Goal: Information Seeking & Learning: Learn about a topic

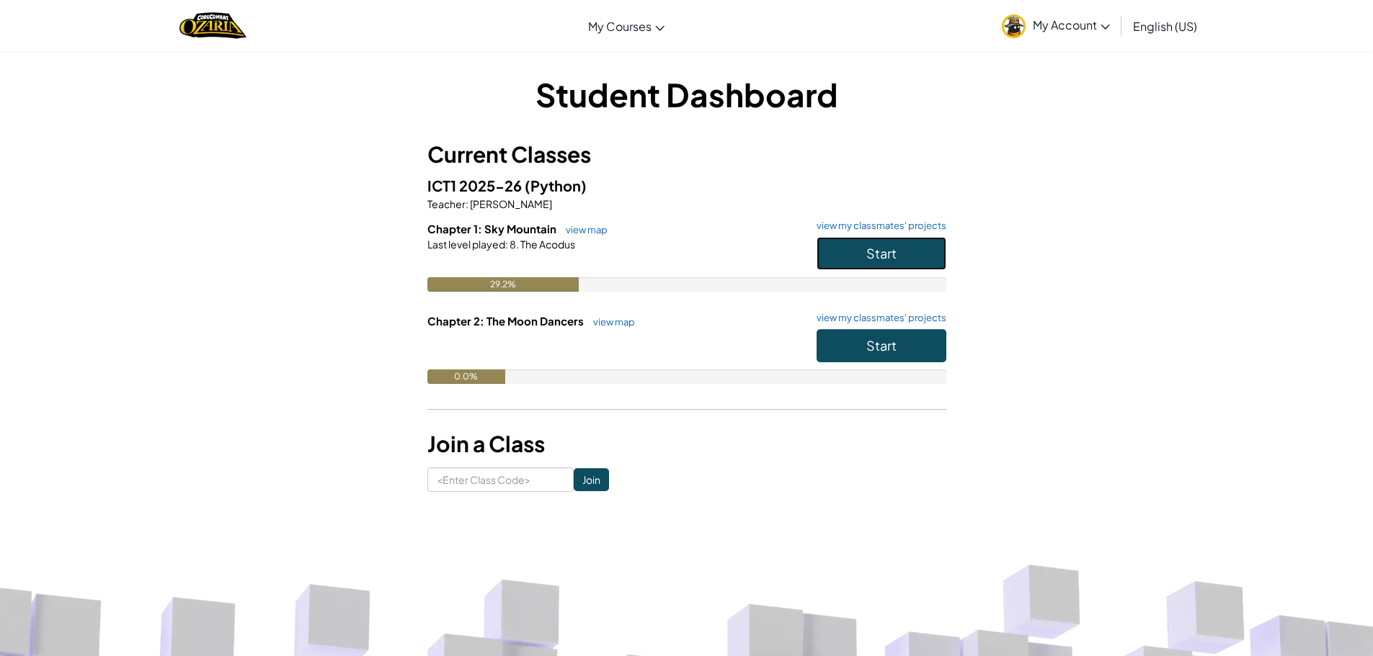
click at [929, 246] on button "Start" at bounding box center [881, 253] width 130 height 33
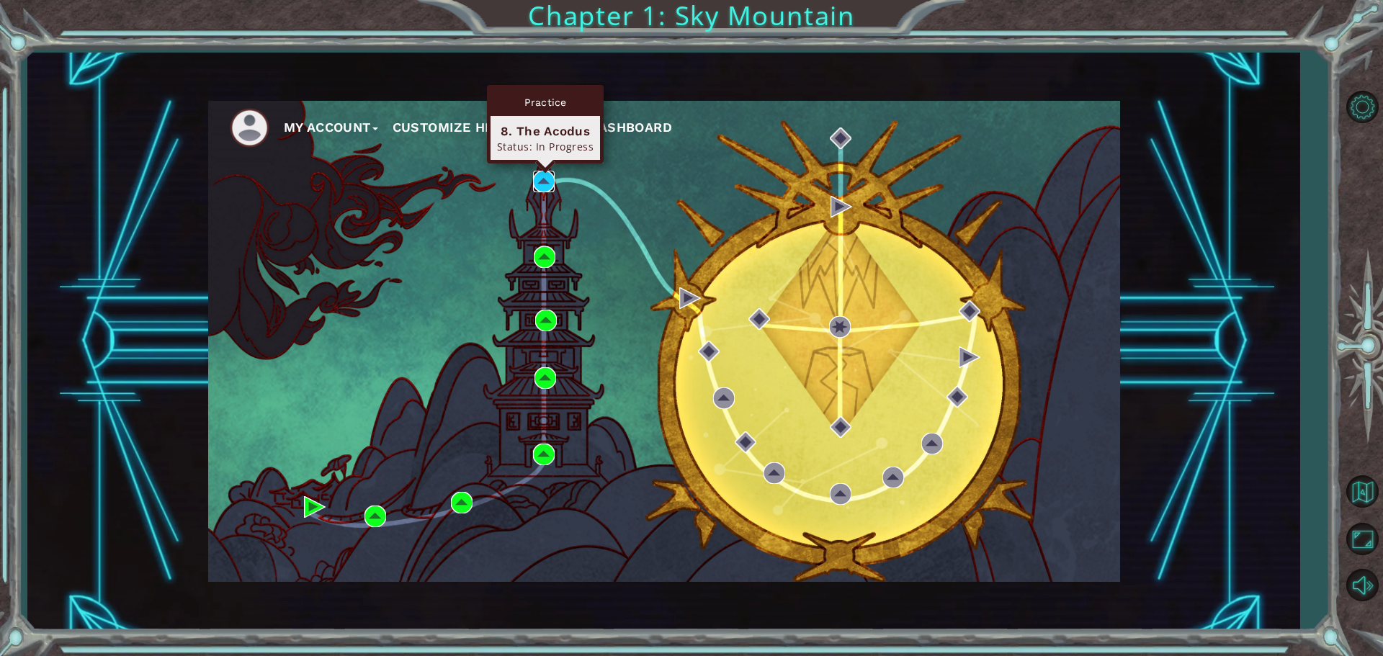
click at [553, 179] on img at bounding box center [544, 182] width 22 height 22
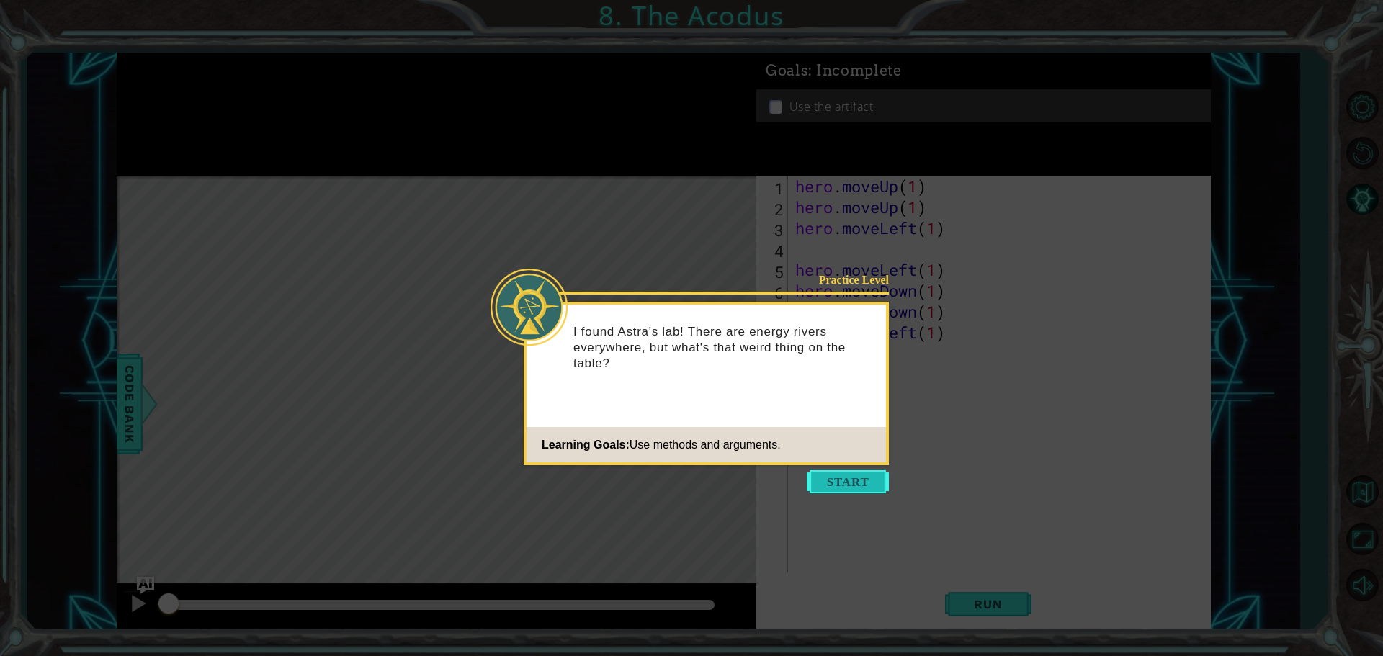
click at [865, 488] on button "Start" at bounding box center [848, 481] width 82 height 23
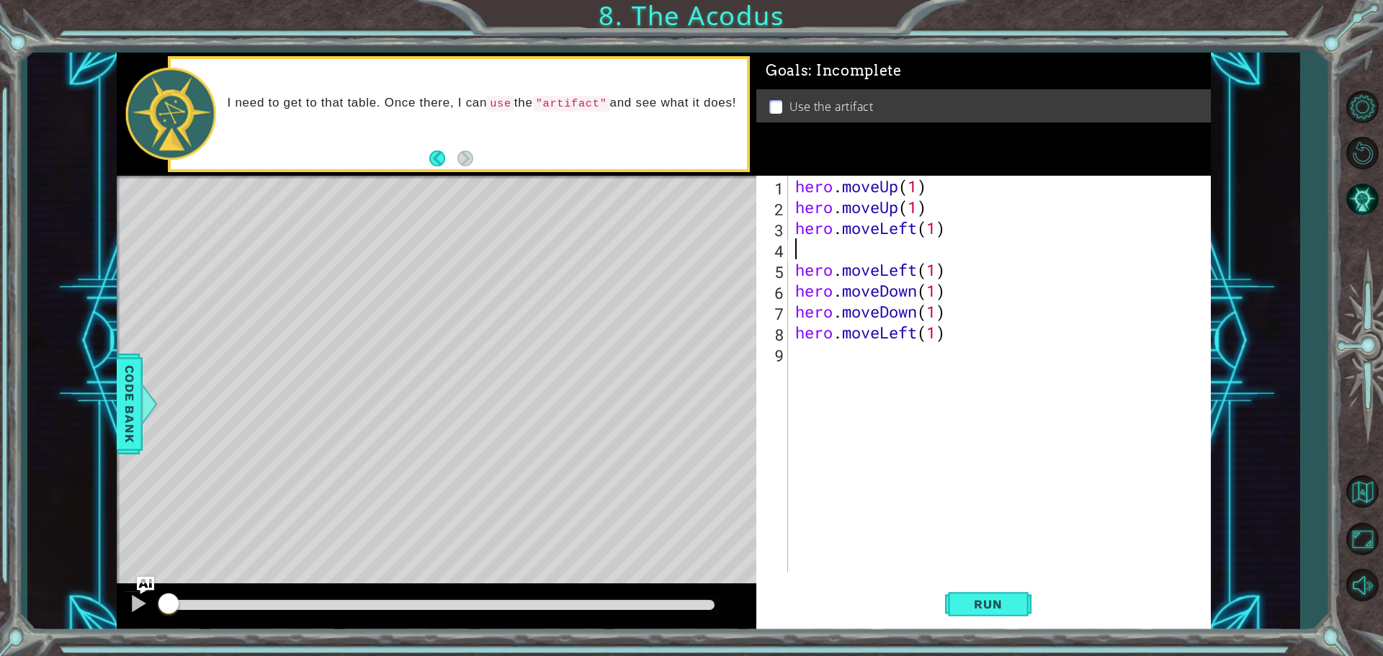
click at [859, 256] on div "hero . moveUp ( 1 ) hero . moveUp ( 1 ) hero . moveLeft ( 1 ) hero . moveLeft (…" at bounding box center [1003, 395] width 421 height 439
click at [1001, 622] on button "Run" at bounding box center [988, 603] width 86 height 45
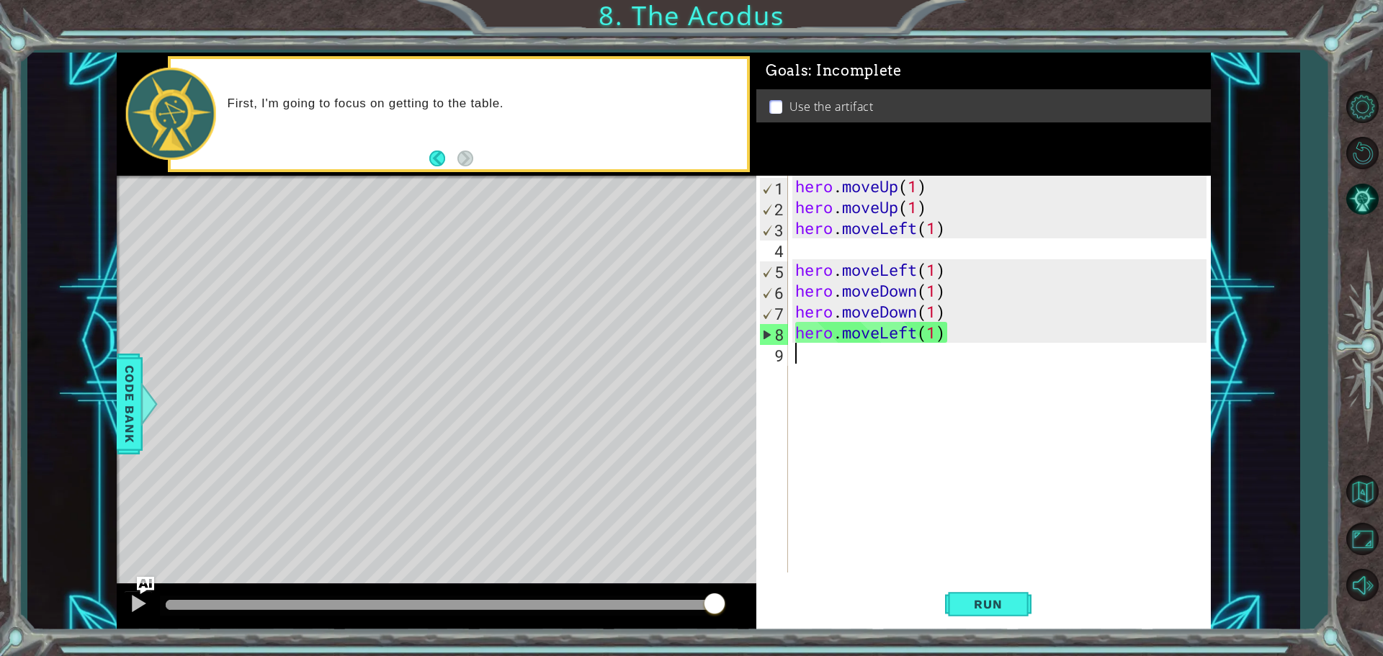
click at [812, 353] on div "hero . moveUp ( 1 ) hero . moveUp ( 1 ) hero . moveLeft ( 1 ) hero . moveLeft (…" at bounding box center [1003, 395] width 421 height 439
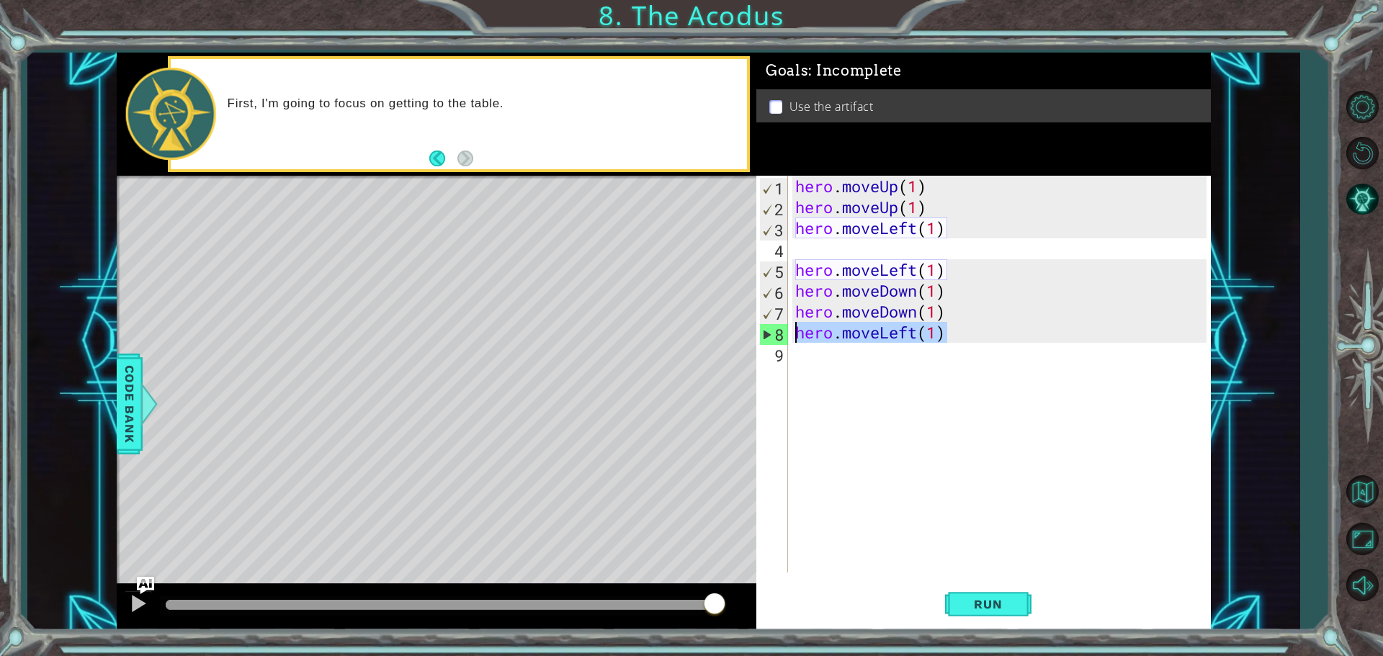
drag, startPoint x: 999, startPoint y: 332, endPoint x: 787, endPoint y: 330, distance: 211.1
click at [787, 330] on div "1 2 3 4 5 6 7 8 9 hero . moveUp ( 1 ) hero . moveUp ( 1 ) hero . moveLeft ( 1 )…" at bounding box center [982, 374] width 450 height 397
type textarea "hero.moveLeft(1)"
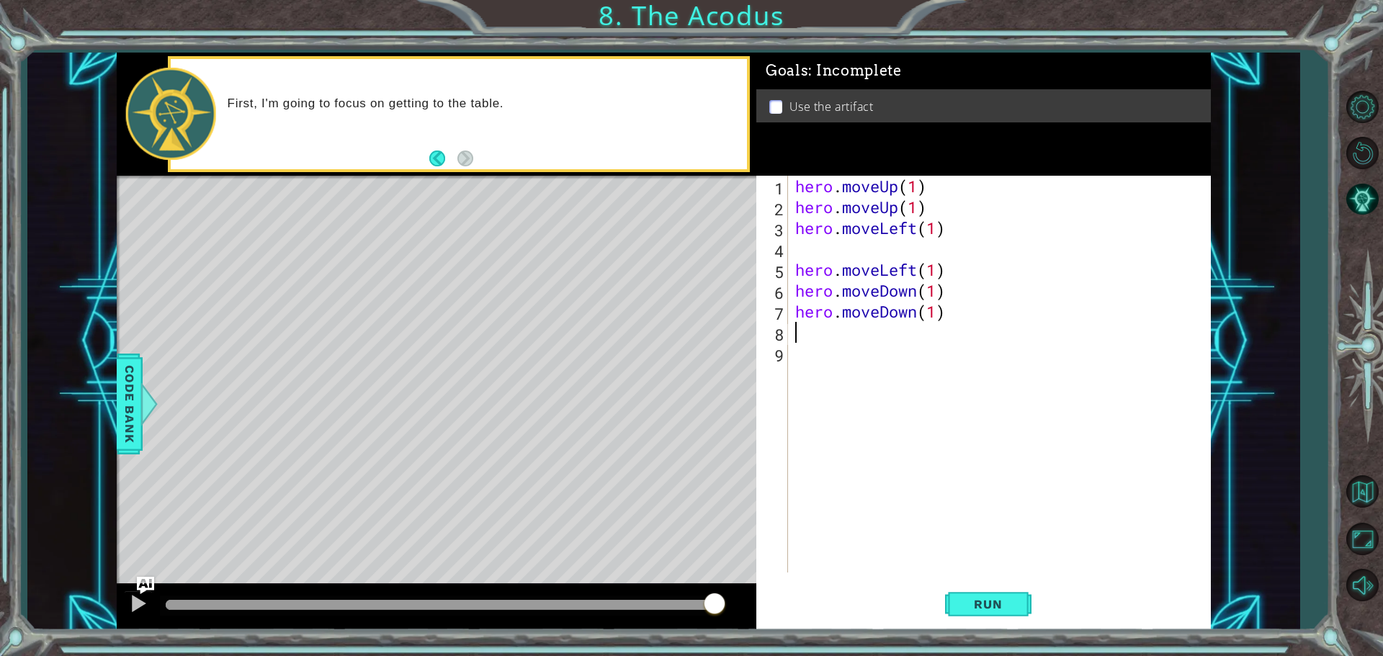
type textarea "v"
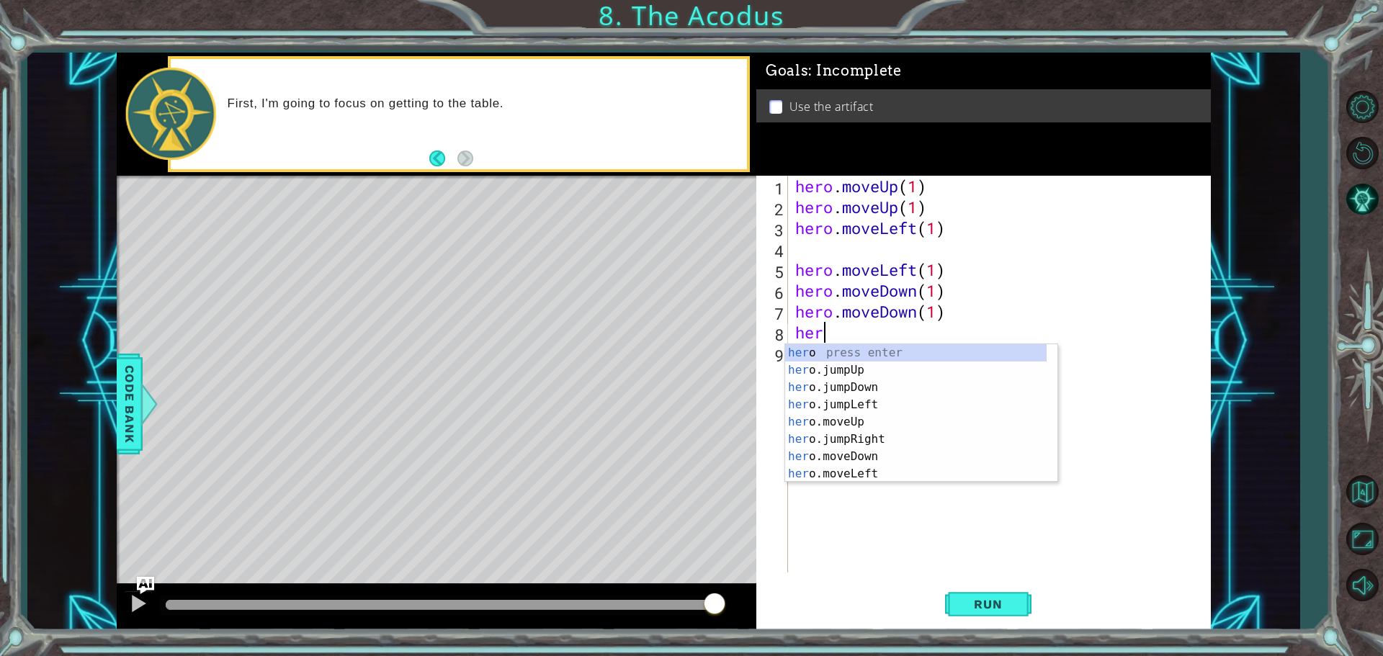
type textarea "hero"
click at [873, 373] on div "hero press enter hero .jumpUp press enter hero .jumpDown press enter hero .jump…" at bounding box center [916, 430] width 262 height 173
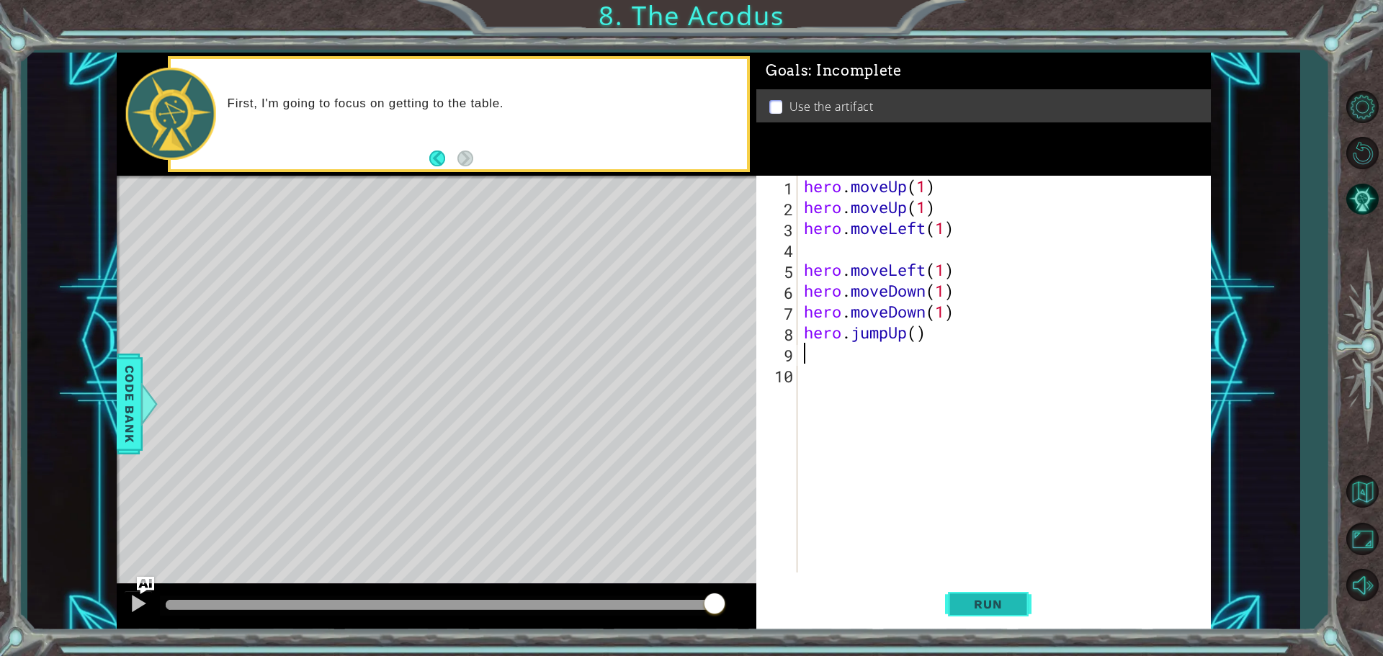
click at [999, 598] on span "Run" at bounding box center [988, 604] width 57 height 14
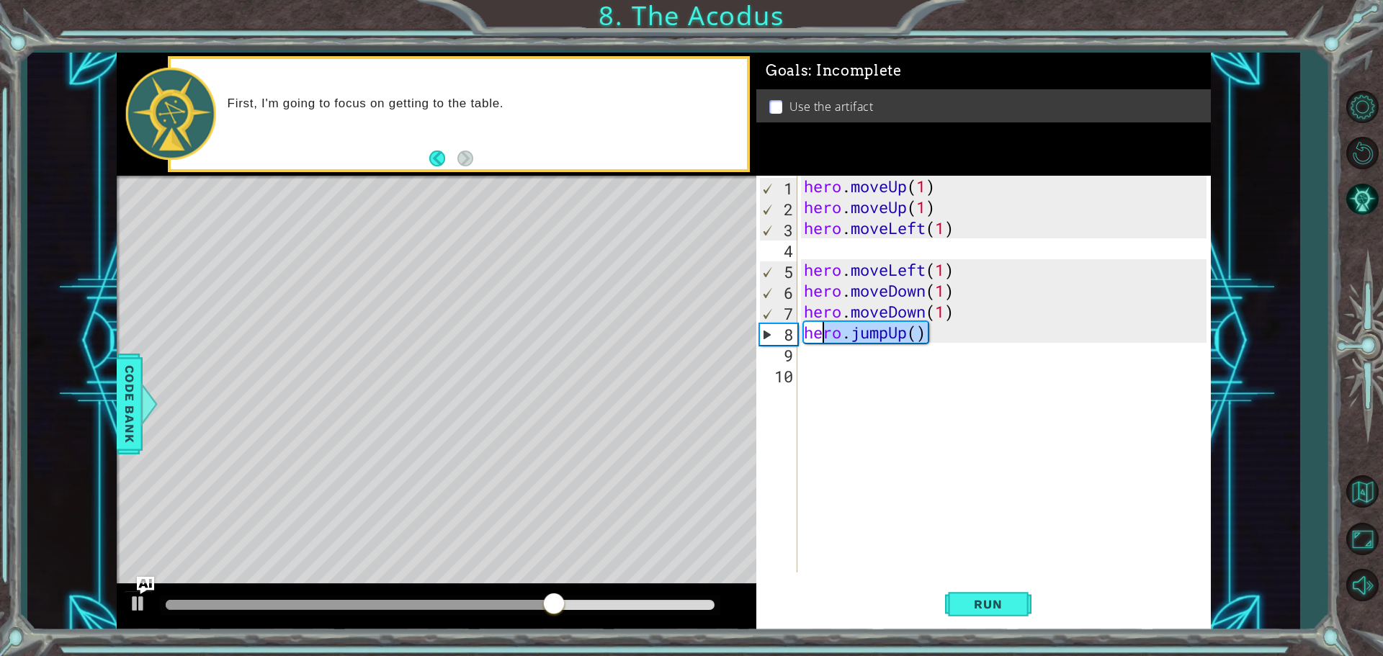
drag, startPoint x: 945, startPoint y: 340, endPoint x: 821, endPoint y: 340, distance: 123.9
click at [821, 340] on div "hero . moveUp ( 1 ) hero . moveUp ( 1 ) hero . moveLeft ( 1 ) hero . moveLeft (…" at bounding box center [1007, 395] width 413 height 439
type textarea "hero.jumpUp()"
drag, startPoint x: 890, startPoint y: 339, endPoint x: 803, endPoint y: 331, distance: 86.8
click at [803, 331] on div "hero . moveUp ( 1 ) hero . moveUp ( 1 ) hero . moveLeft ( 1 ) hero . moveLeft (…" at bounding box center [1007, 395] width 413 height 439
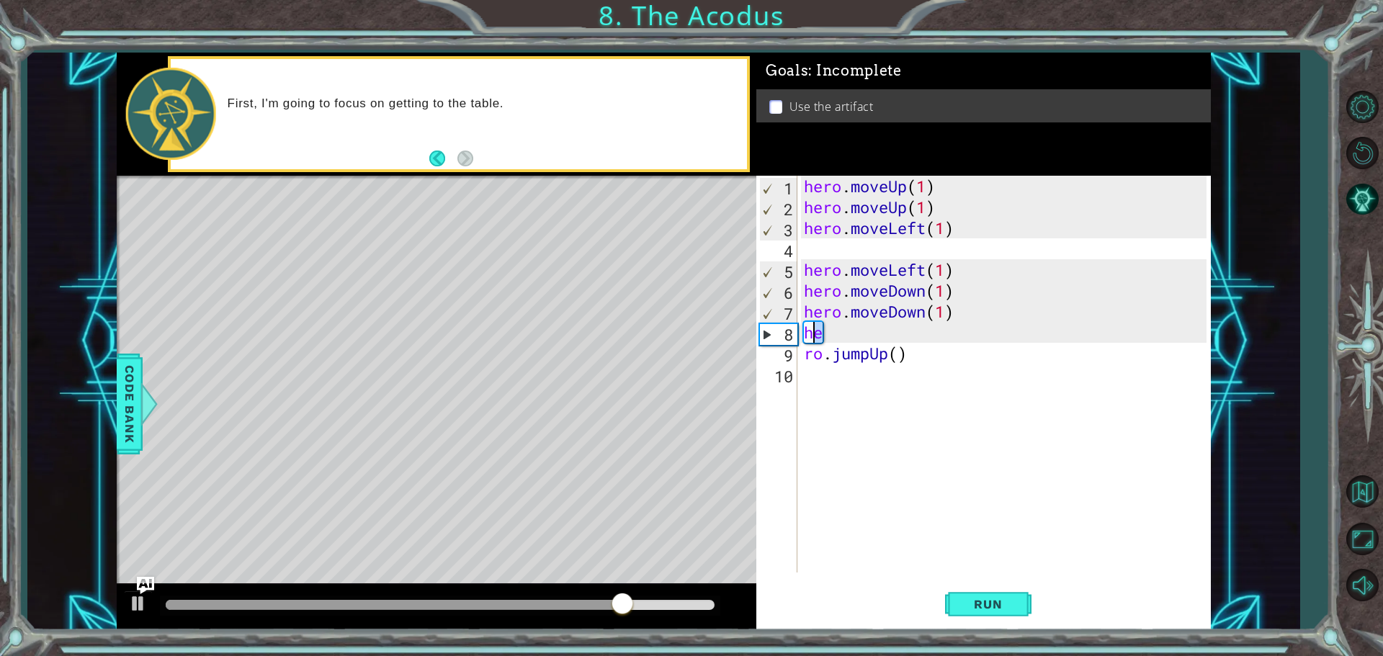
type textarea "he"
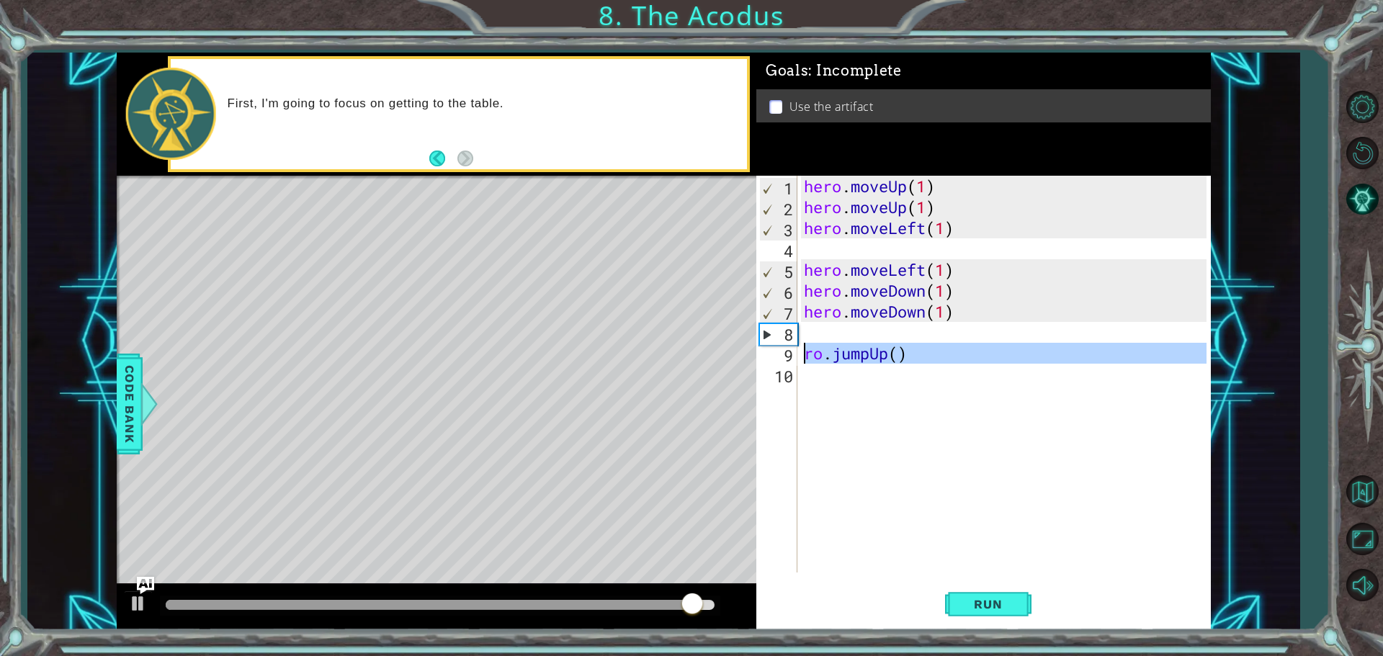
drag, startPoint x: 946, startPoint y: 368, endPoint x: 792, endPoint y: 318, distance: 162.0
click at [768, 352] on div "1 2 3 4 5 6 7 8 9 10 hero . moveUp ( 1 ) hero . moveUp ( 1 ) hero . moveLeft ( …" at bounding box center [982, 374] width 450 height 397
type textarea "ro.jumpUp()"
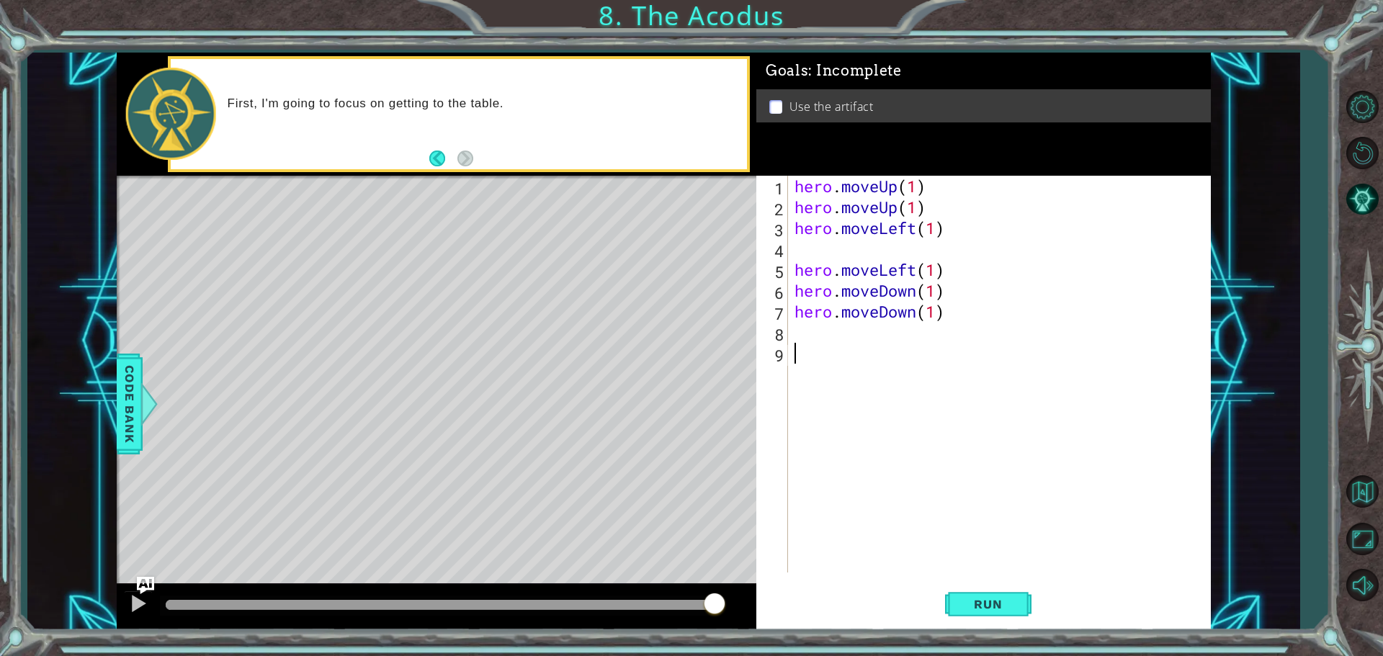
click at [793, 333] on div "hero . moveUp ( 1 ) hero . moveUp ( 1 ) hero . moveLeft ( 1 ) hero . moveLeft (…" at bounding box center [1003, 395] width 422 height 439
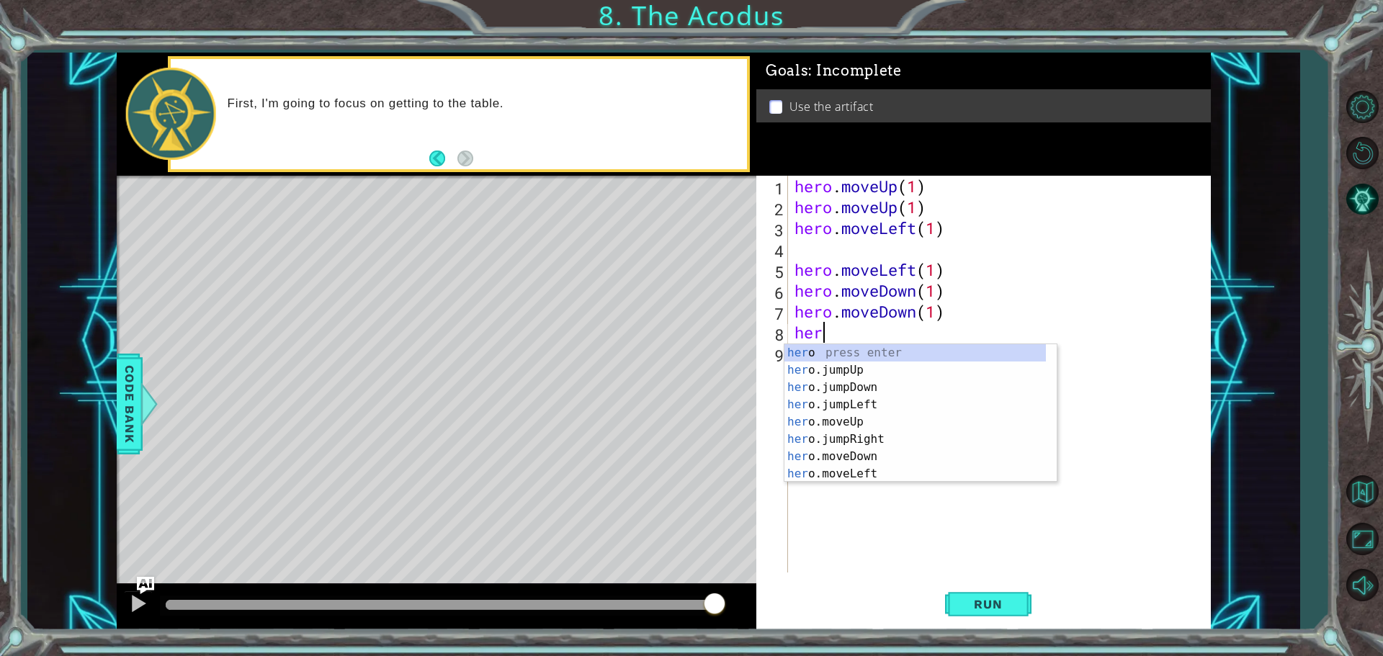
type textarea "here"
click at [857, 419] on div "her o.mov e Up press enter her o.mov e Down press enter her o.mov e Left press …" at bounding box center [921, 413] width 272 height 138
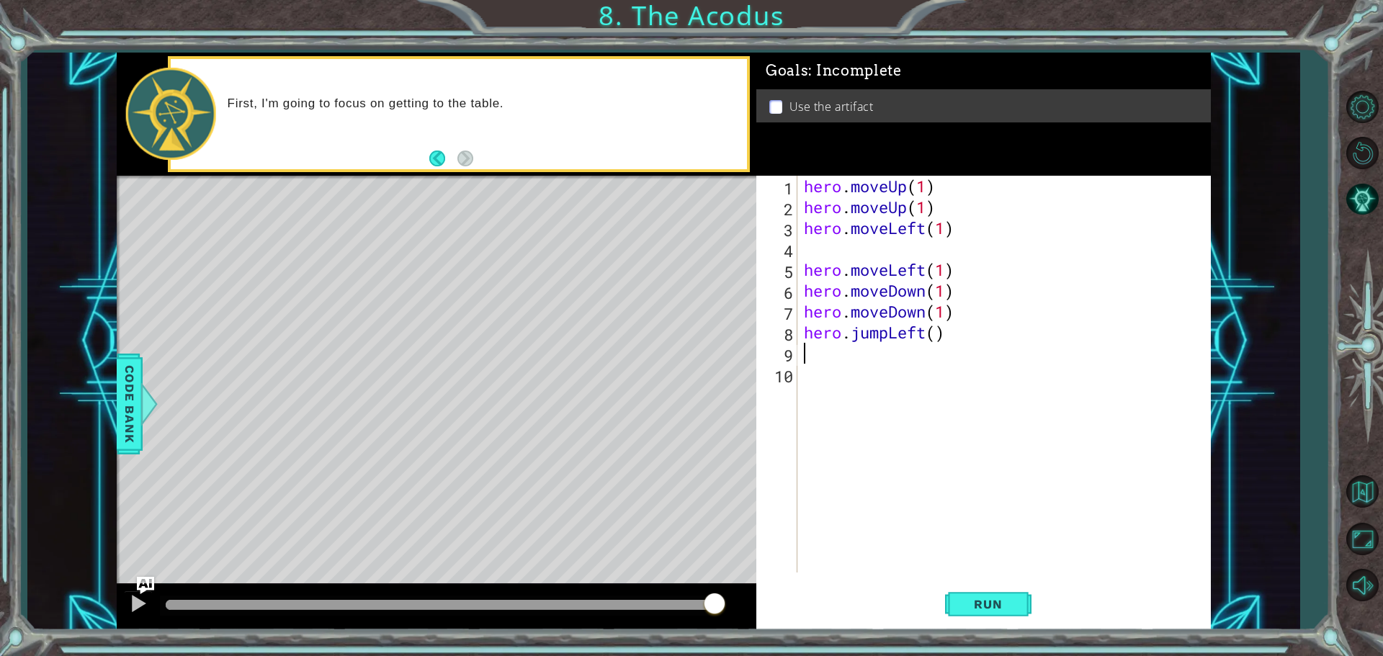
scroll to position [0, 0]
click at [994, 592] on button "Run" at bounding box center [988, 603] width 86 height 45
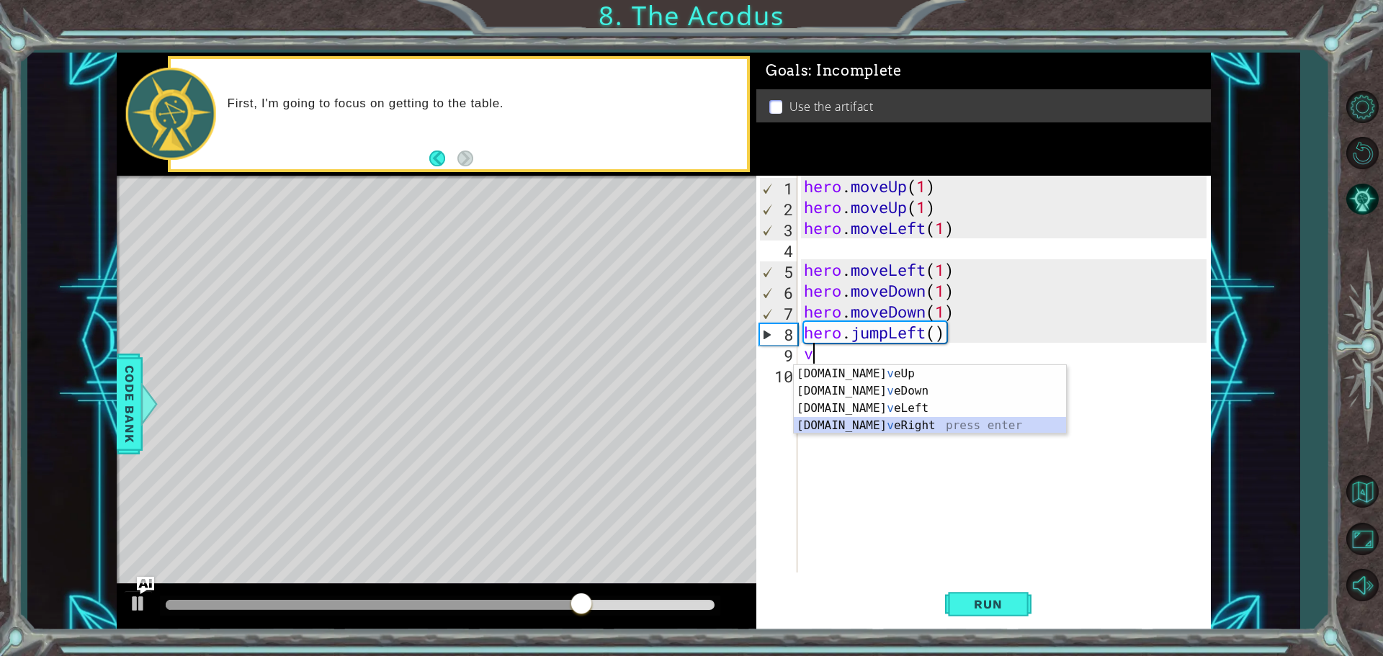
click at [867, 422] on div "[DOMAIN_NAME] v eUp press enter [DOMAIN_NAME] v eDown press enter [DOMAIN_NAME]…" at bounding box center [930, 417] width 272 height 104
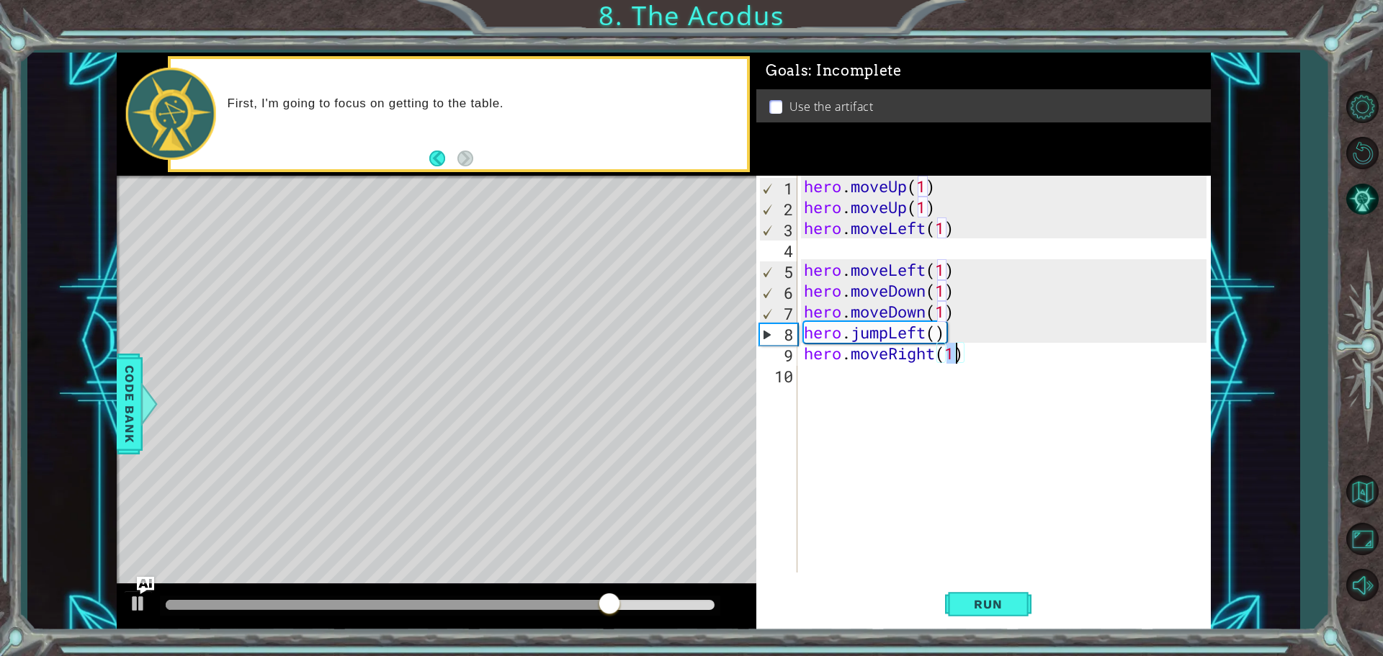
click at [1038, 626] on div "Run" at bounding box center [988, 603] width 455 height 45
click at [1033, 617] on div "Run" at bounding box center [988, 603] width 455 height 45
click at [1017, 595] on button "Run" at bounding box center [988, 603] width 86 height 45
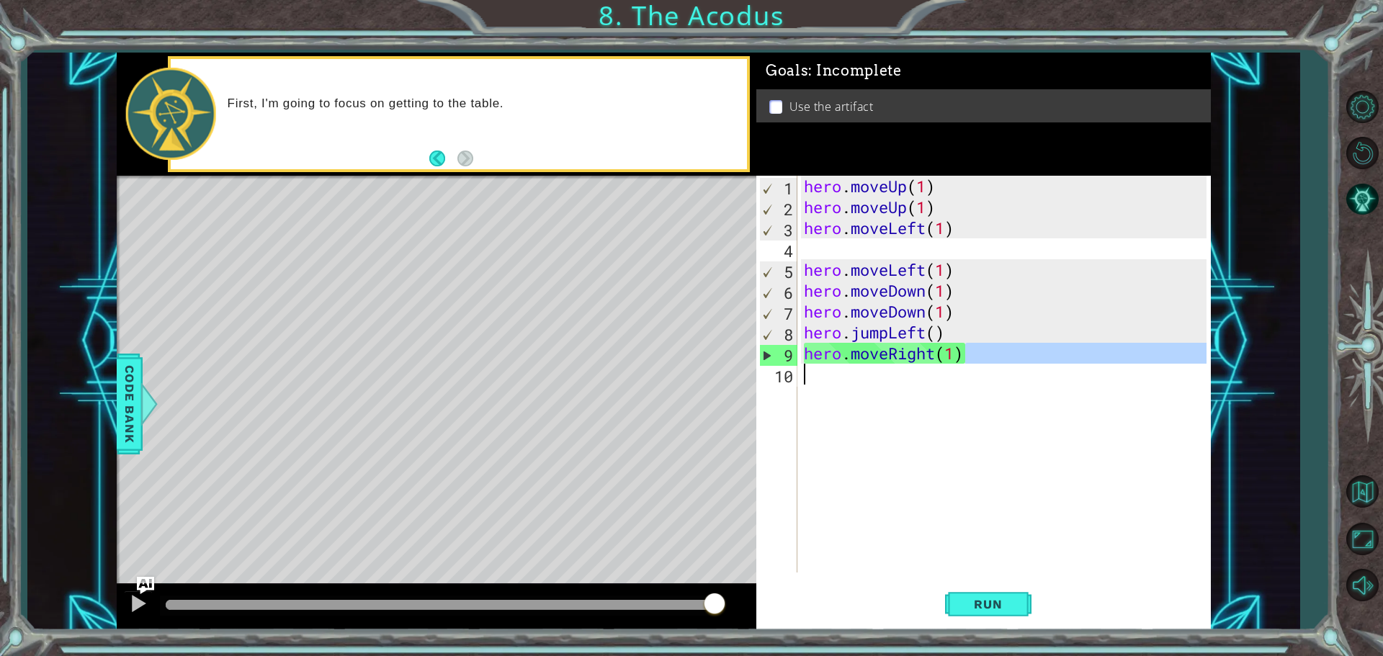
drag, startPoint x: 986, startPoint y: 363, endPoint x: 833, endPoint y: 364, distance: 153.5
click at [833, 364] on div "hero . moveUp ( 1 ) hero . moveUp ( 1 ) hero . moveLeft ( 1 ) hero . moveLeft (…" at bounding box center [1007, 395] width 413 height 439
type textarea "hero.moveRight(1)"
drag, startPoint x: 960, startPoint y: 369, endPoint x: 798, endPoint y: 347, distance: 163.6
click at [798, 347] on div "1 2 3 4 5 6 7 8 9 10 hero . moveUp ( 1 ) hero . moveUp ( 1 ) hero . moveLeft ( …" at bounding box center [982, 374] width 450 height 397
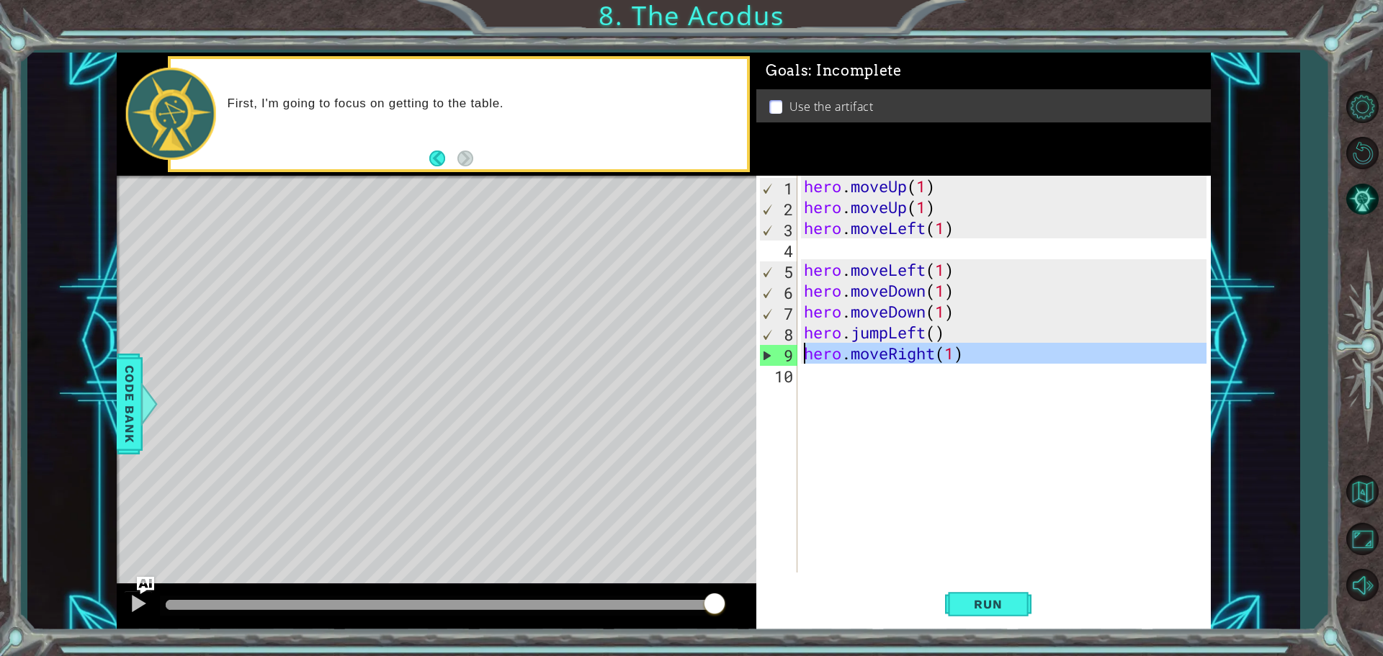
type textarea "hero.moveRight(1)"
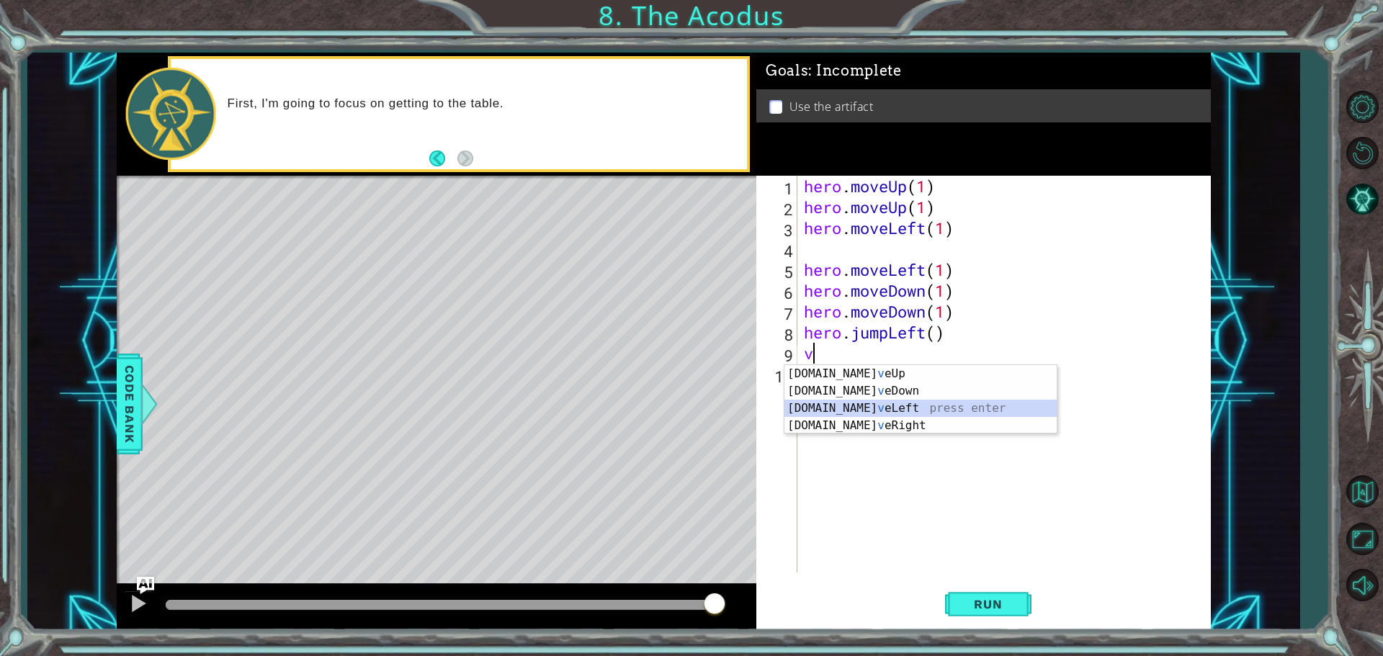
click at [860, 408] on div "[DOMAIN_NAME] v eUp press enter [DOMAIN_NAME] v eDown press enter [DOMAIN_NAME]…" at bounding box center [921, 417] width 272 height 104
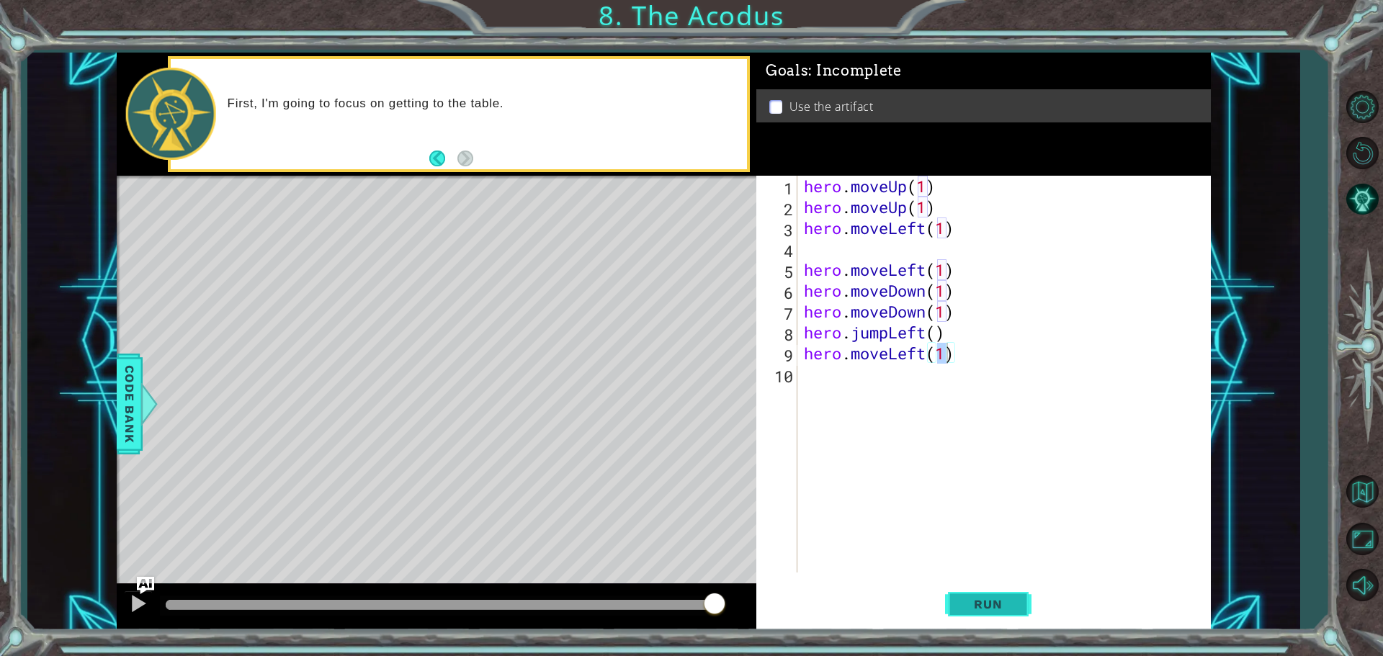
click at [1009, 597] on button "Run" at bounding box center [988, 603] width 86 height 45
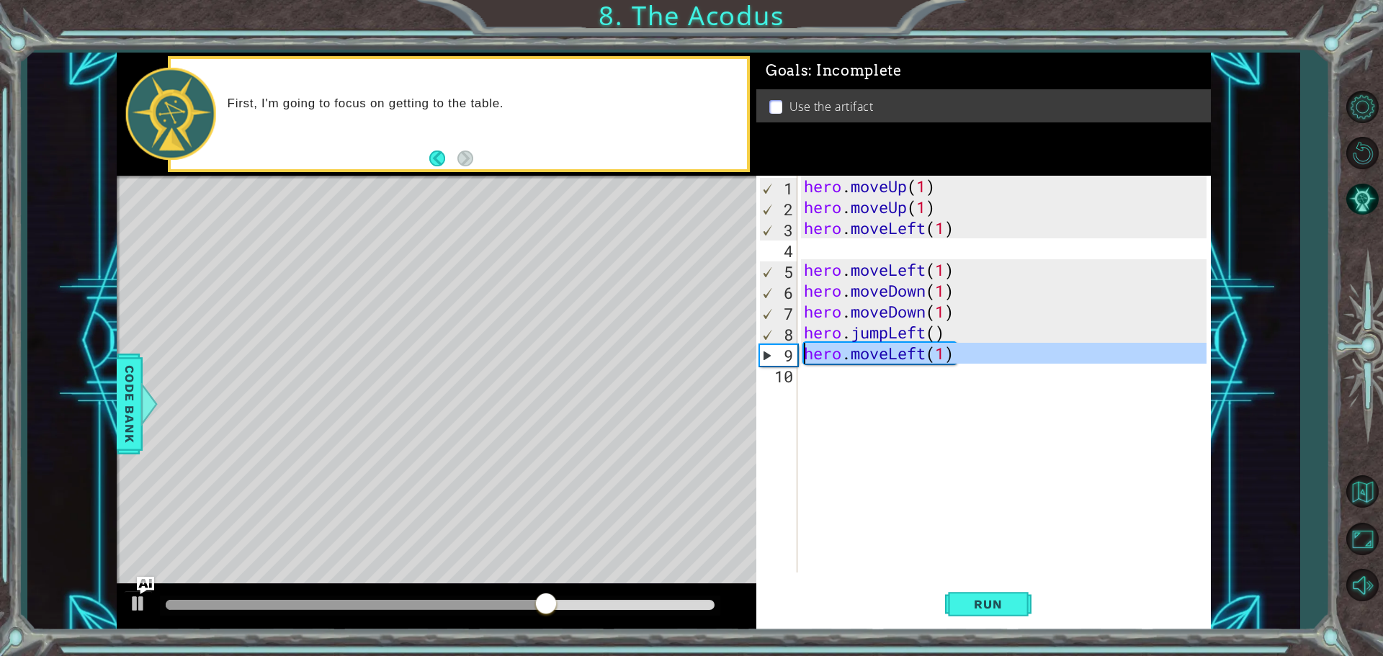
drag, startPoint x: 966, startPoint y: 366, endPoint x: 754, endPoint y: 354, distance: 212.9
click at [754, 354] on div "1 ההההההההההההההההההההההההההההההההההההההההההההההההההההההההההההההההההההההההההההה…" at bounding box center [664, 342] width 1094 height 578
type textarea "hero.moveLeft(1)"
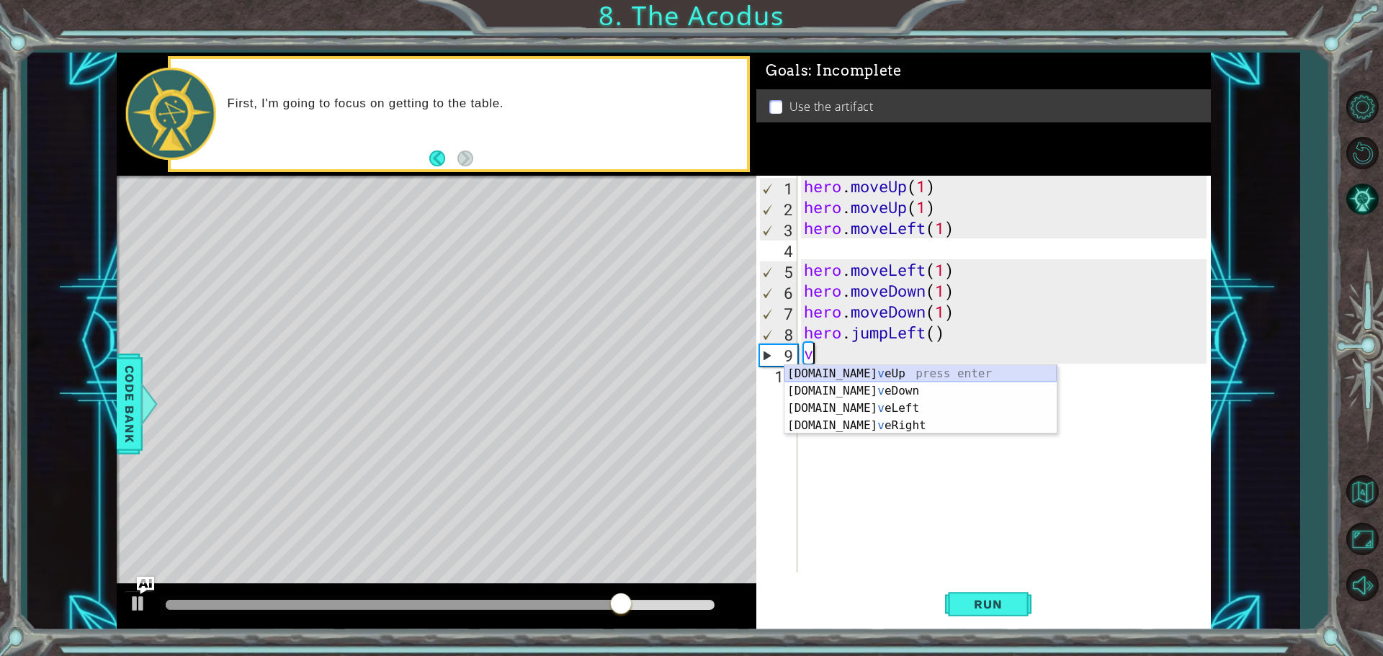
click at [860, 365] on div "[DOMAIN_NAME] v eUp press enter [DOMAIN_NAME] v eDown press enter [DOMAIN_NAME]…" at bounding box center [921, 417] width 272 height 104
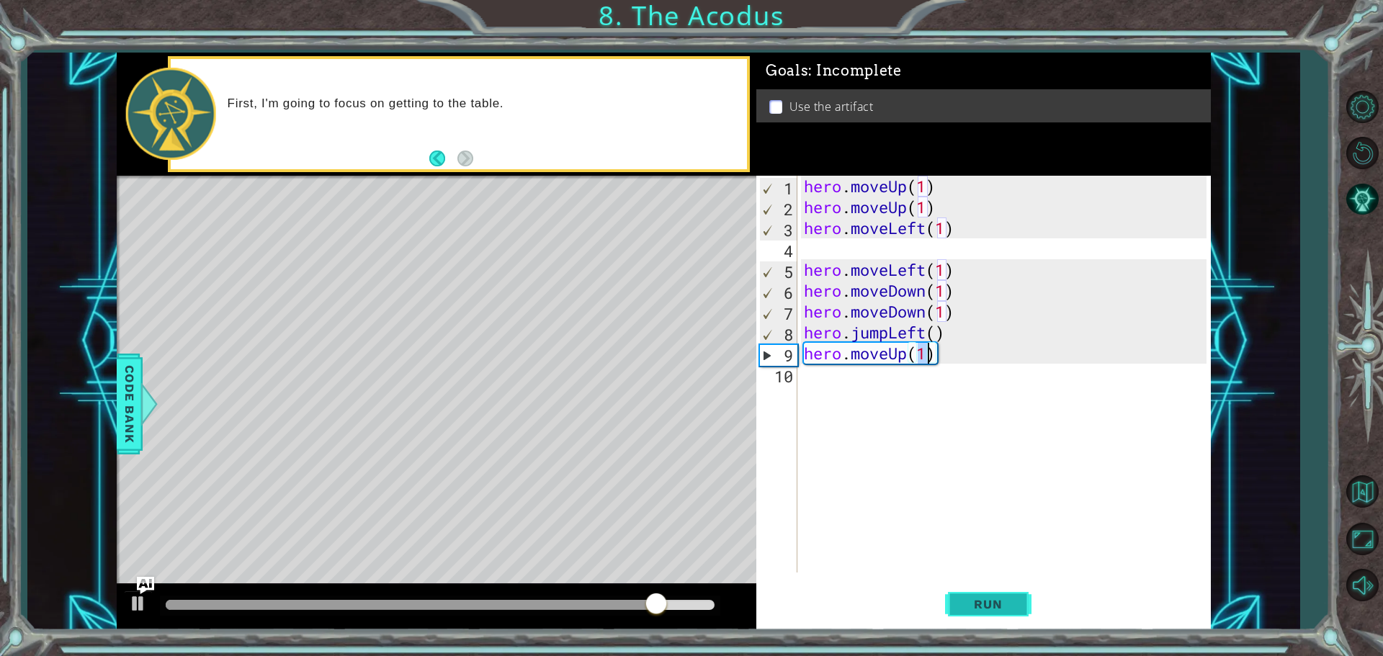
type textarea "hero.moveUp(1)"
click at [955, 605] on button "Run" at bounding box center [988, 603] width 86 height 45
drag, startPoint x: 823, startPoint y: 390, endPoint x: 803, endPoint y: 387, distance: 20.4
click at [824, 385] on div "hero . moveUp ( 1 ) hero . moveUp ( 1 ) hero . moveLeft ( 1 ) hero . moveLeft (…" at bounding box center [1007, 395] width 413 height 439
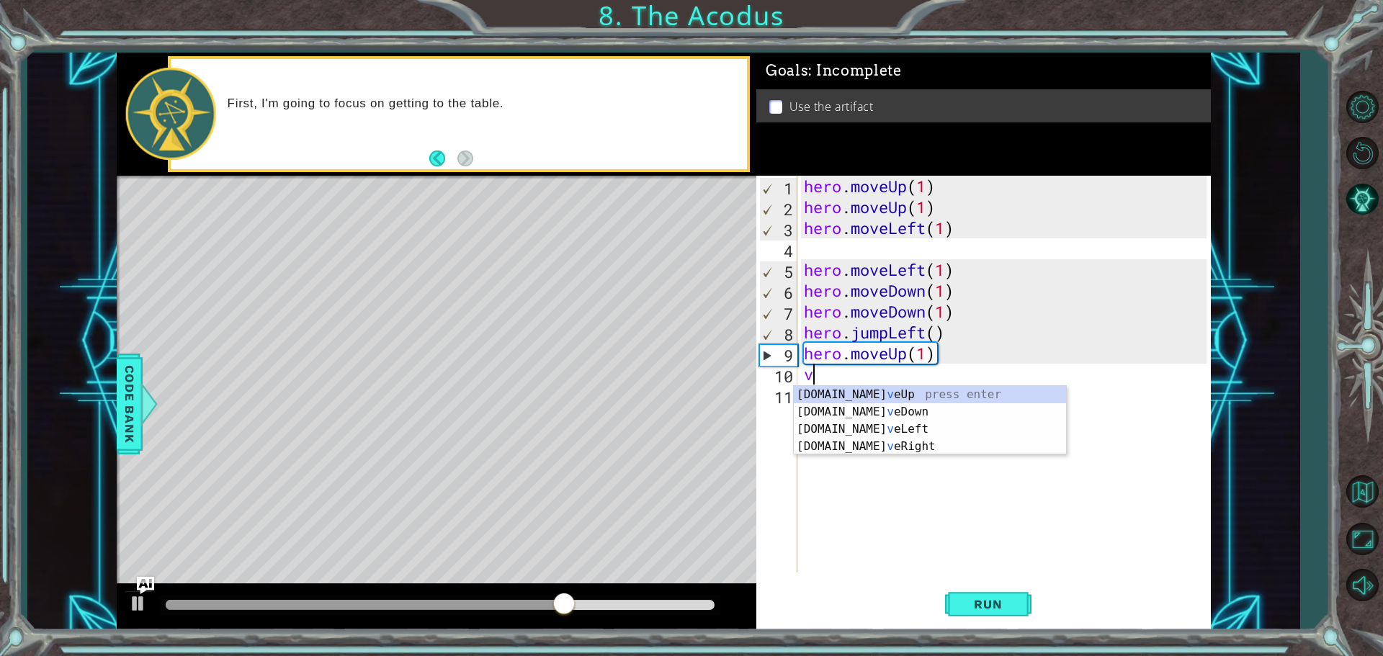
click at [991, 384] on div "hero . moveUp ( 1 ) hero . moveUp ( 1 ) hero . moveLeft ( 1 ) hero . moveLeft (…" at bounding box center [1007, 395] width 413 height 439
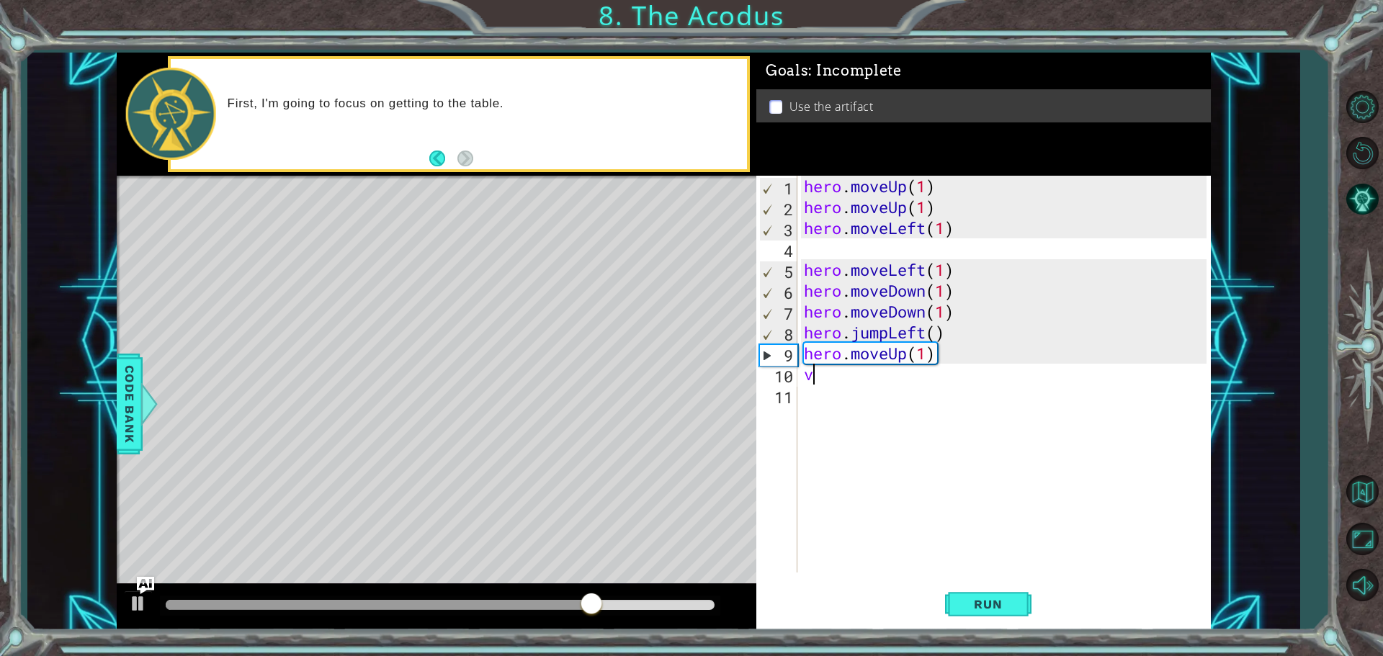
click at [844, 380] on div "hero . moveUp ( 1 ) hero . moveUp ( 1 ) hero . moveLeft ( 1 ) hero . moveLeft (…" at bounding box center [1007, 395] width 413 height 439
type textarea "v"
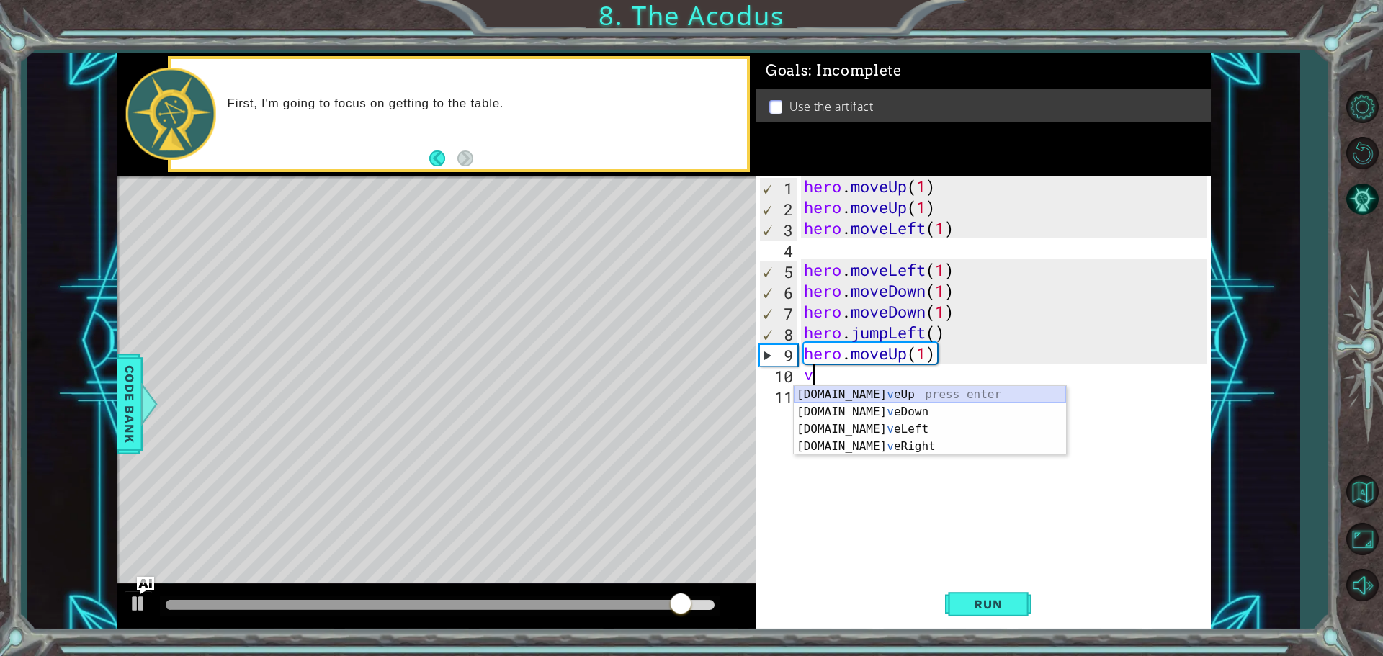
click at [860, 396] on div "[DOMAIN_NAME] v eUp press enter [DOMAIN_NAME] v eDown press enter [DOMAIN_NAME]…" at bounding box center [930, 438] width 272 height 104
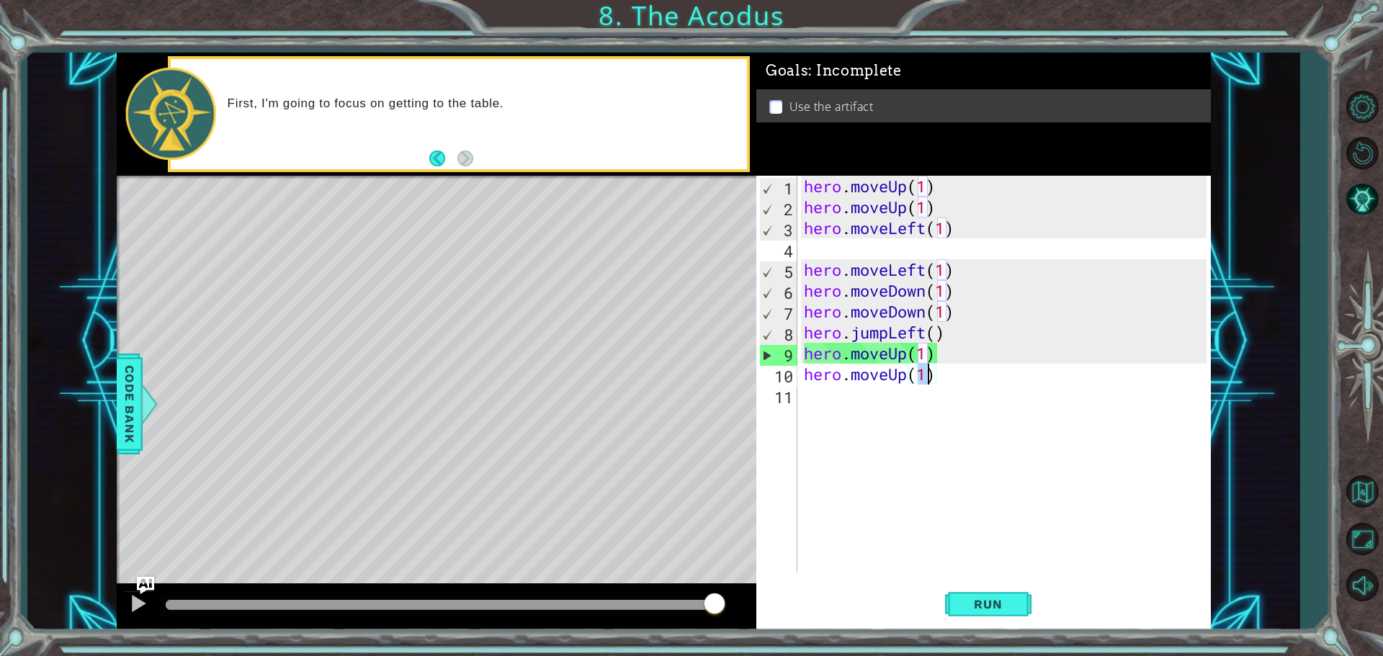
type textarea "hero.moveUp(v)"
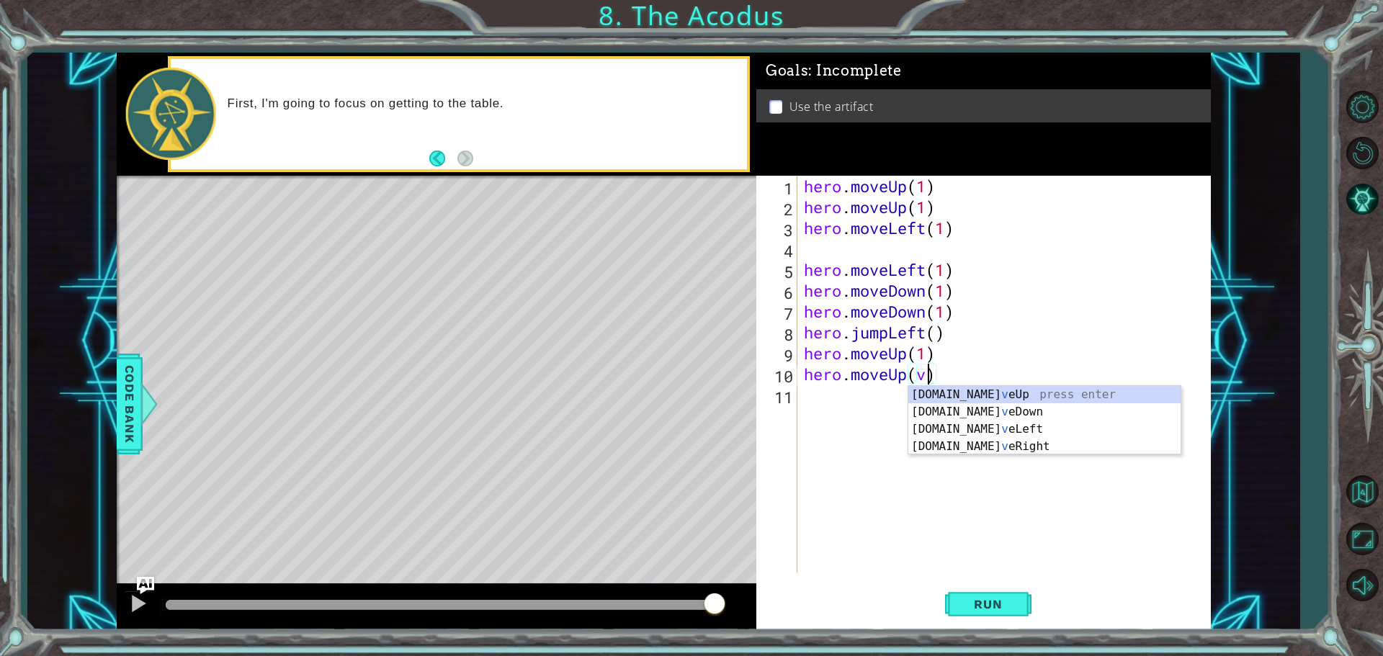
click at [804, 403] on div "hero . moveUp ( 1 ) hero . moveUp ( 1 ) hero . moveLeft ( 1 ) hero . moveLeft (…" at bounding box center [1007, 395] width 413 height 439
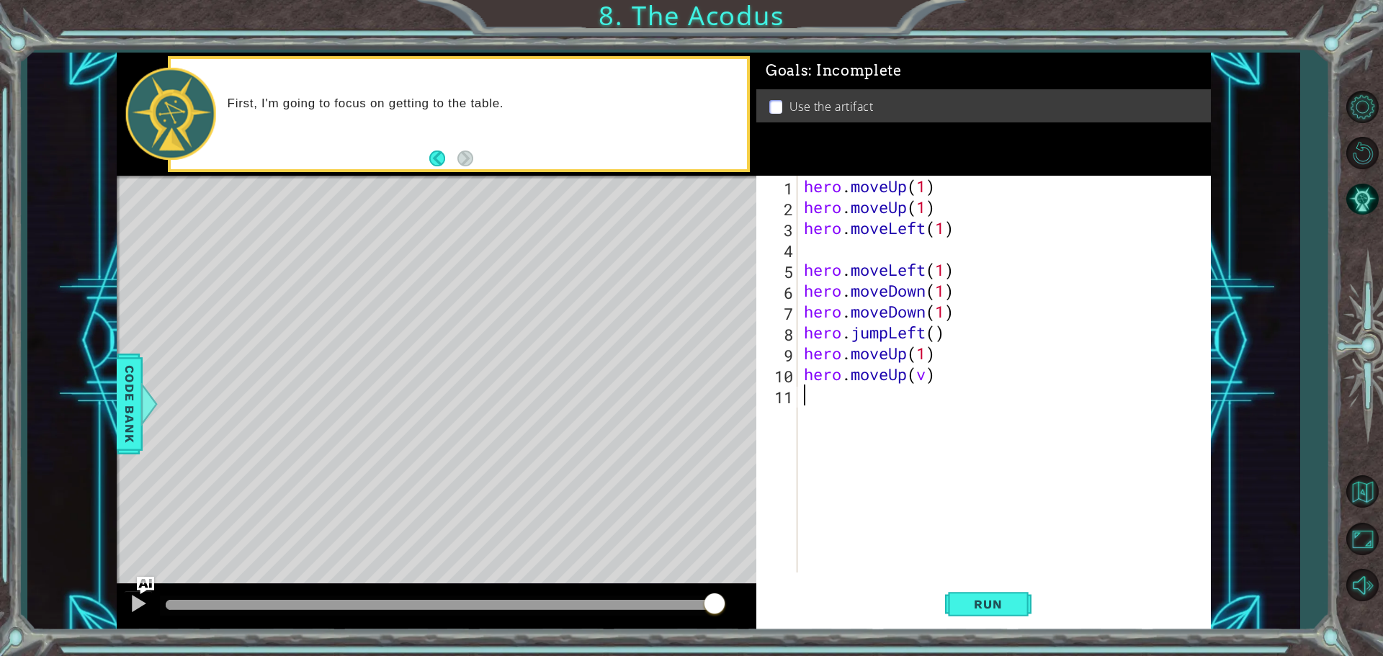
scroll to position [0, 0]
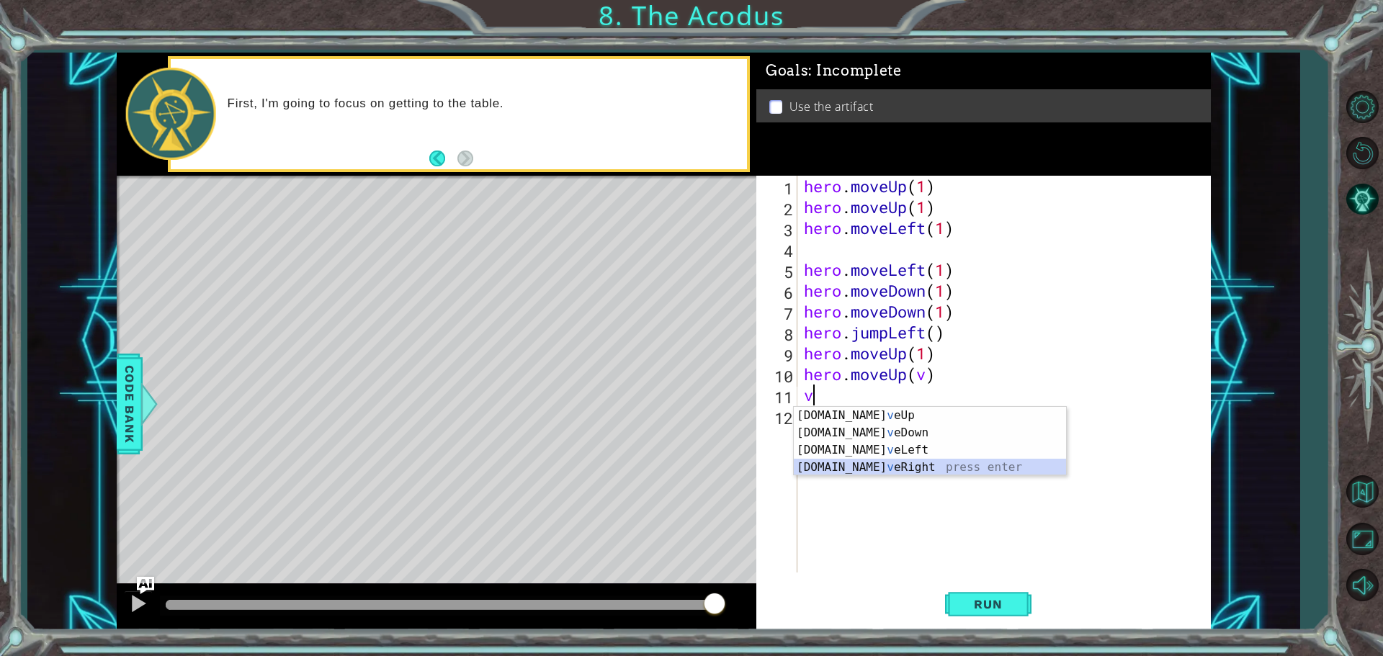
click at [867, 461] on div "[DOMAIN_NAME] v eUp press enter [DOMAIN_NAME] v eDown press enter [DOMAIN_NAME]…" at bounding box center [930, 459] width 272 height 104
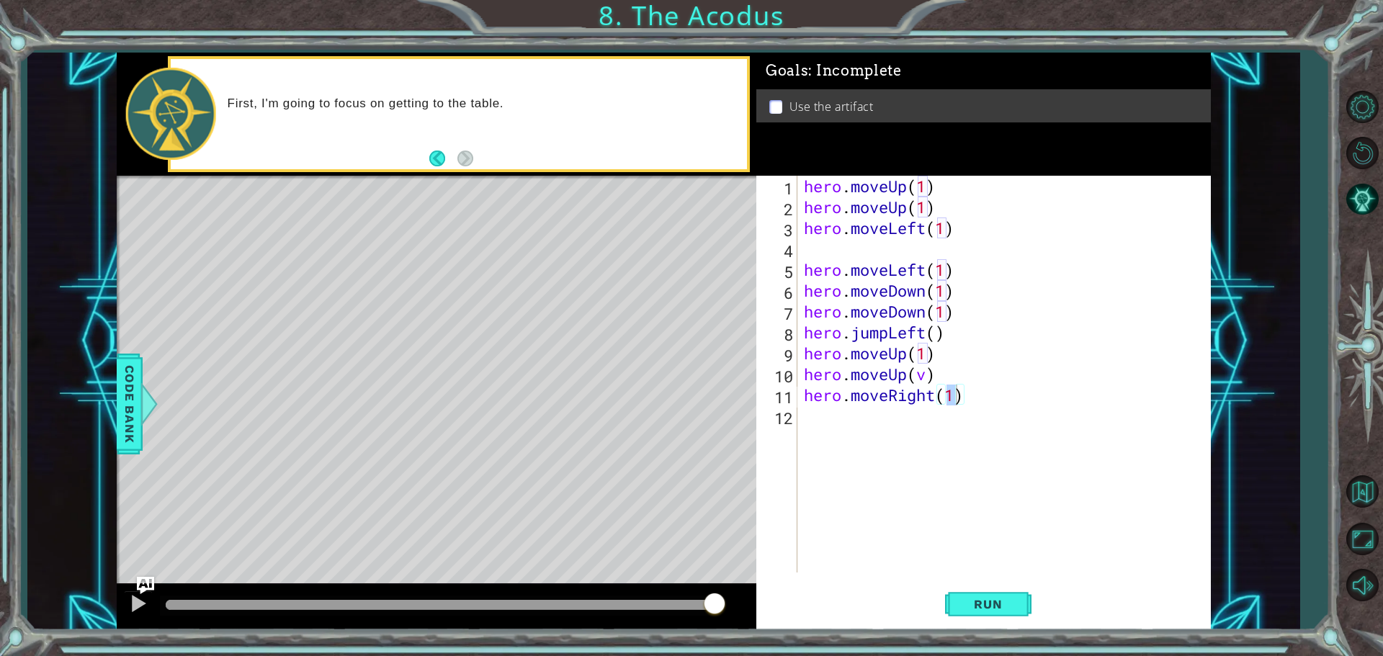
click at [982, 629] on div "hero.moveRight(1) 1 2 3 4 5 6 7 8 9 10 11 12 hero . moveUp ( 1 ) hero . moveUp …" at bounding box center [984, 403] width 455 height 455
click at [980, 620] on button "Run" at bounding box center [988, 603] width 86 height 45
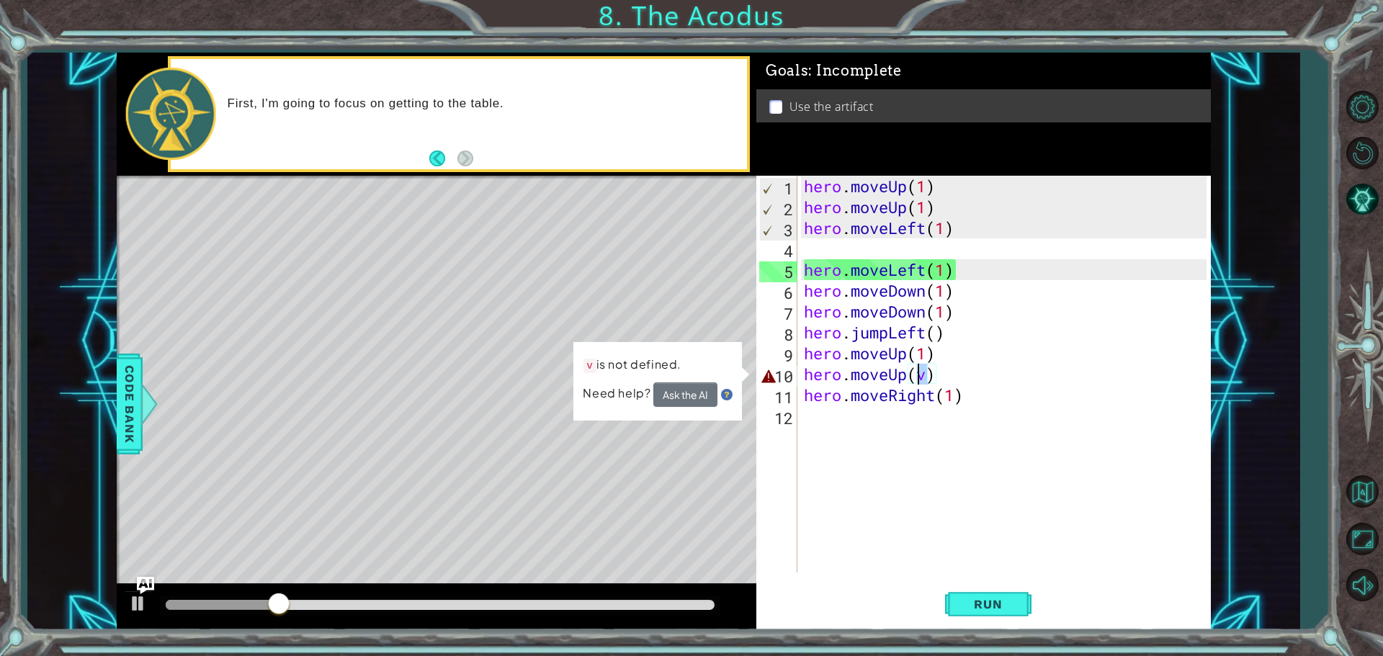
drag, startPoint x: 928, startPoint y: 380, endPoint x: 916, endPoint y: 380, distance: 12.2
click at [916, 380] on div "hero . moveUp ( 1 ) hero . moveUp ( 1 ) hero . moveLeft ( 1 ) hero . moveLeft (…" at bounding box center [1007, 395] width 413 height 439
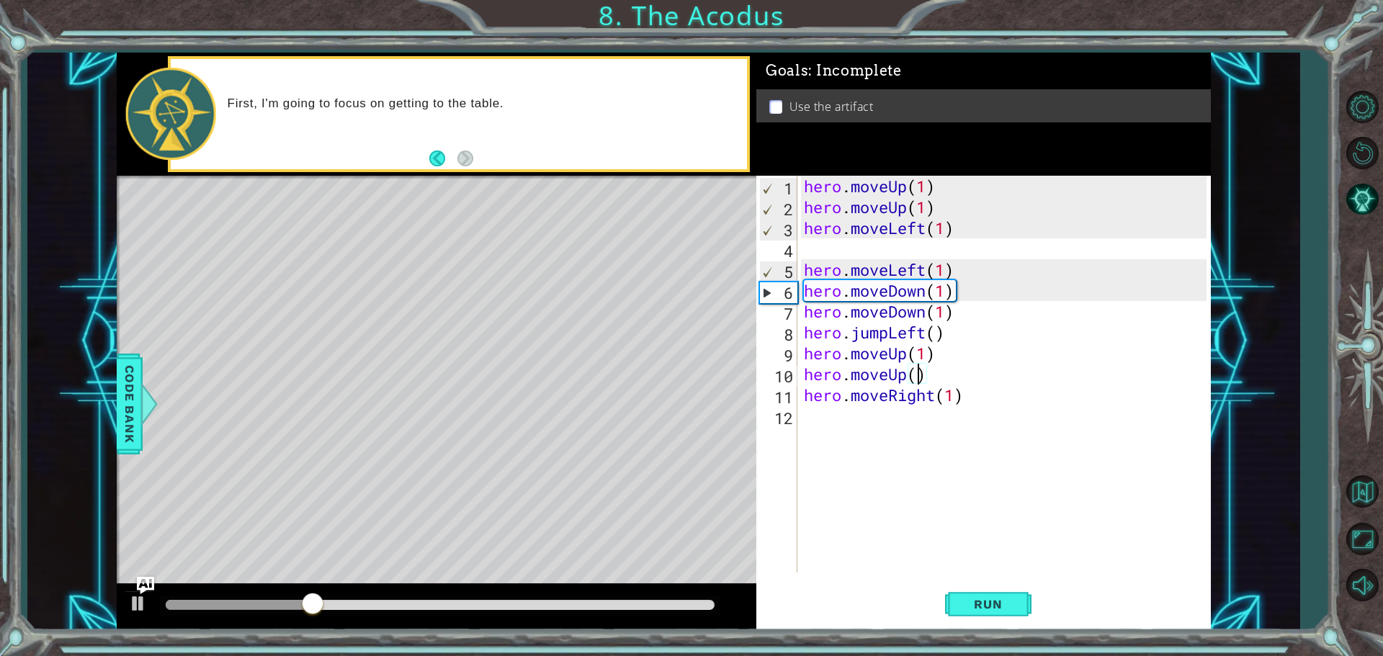
scroll to position [0, 5]
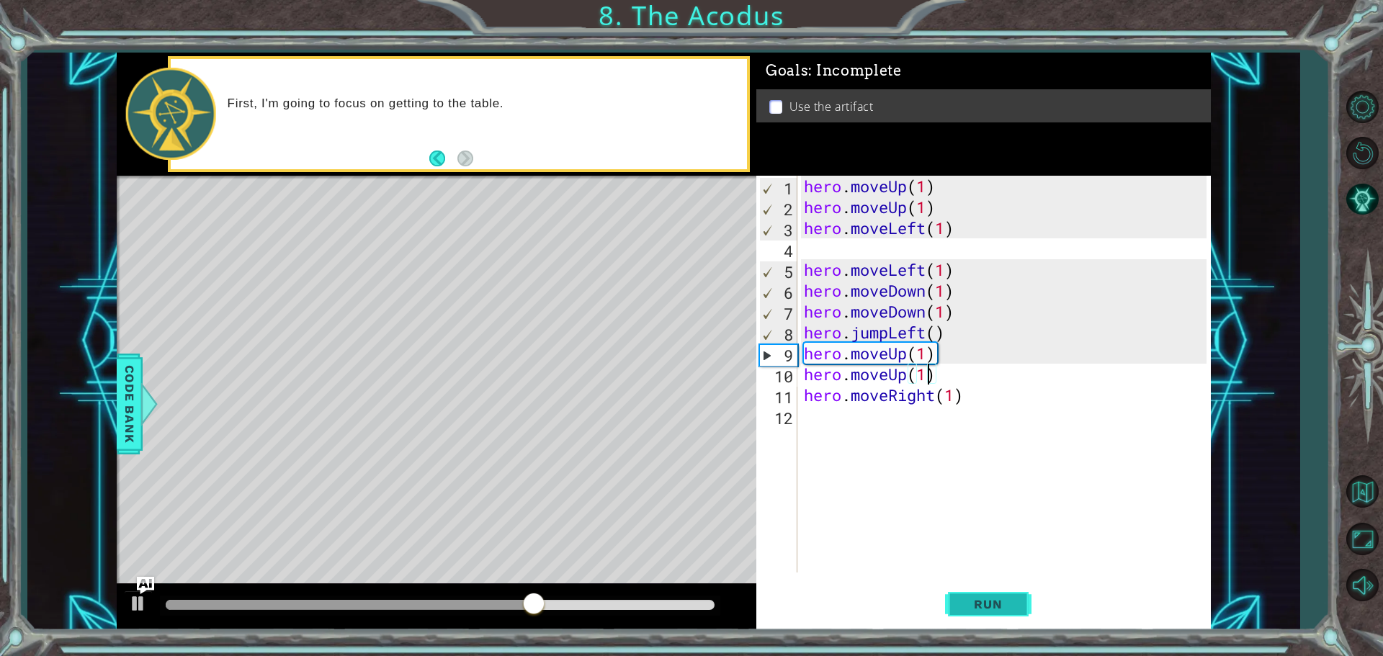
type textarea "hero.moveUp(1)"
click at [956, 595] on button "Run" at bounding box center [988, 603] width 86 height 45
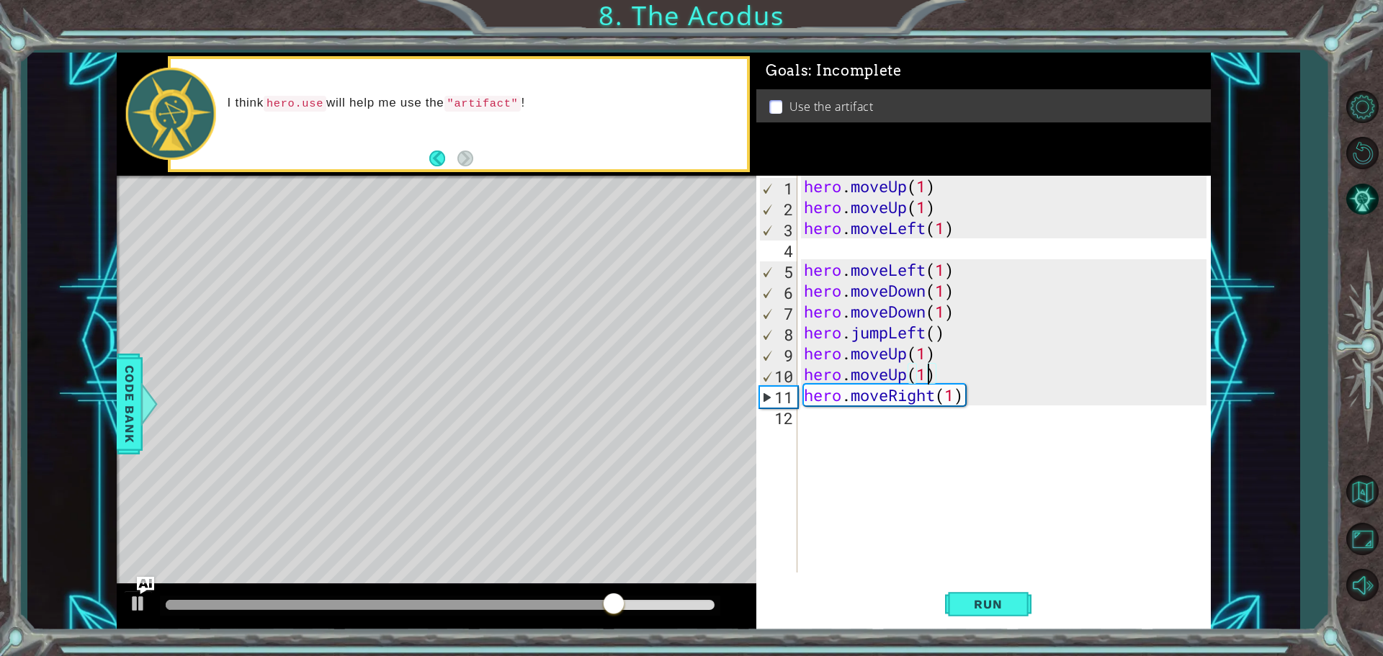
drag, startPoint x: 783, startPoint y: 406, endPoint x: 788, endPoint y: 415, distance: 10.0
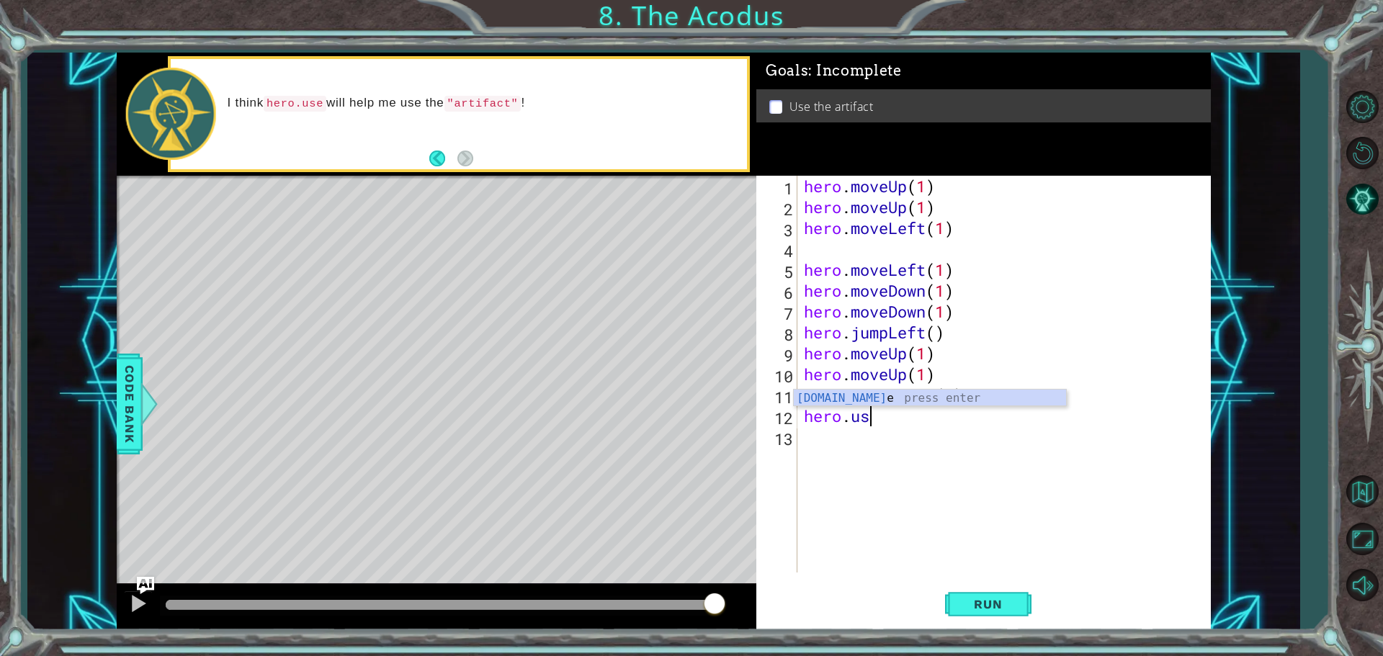
scroll to position [0, 2]
click at [836, 400] on div "hero.use press enter" at bounding box center [930, 416] width 272 height 52
drag, startPoint x: 989, startPoint y: 608, endPoint x: 989, endPoint y: 600, distance: 8.0
click at [989, 604] on span "Run" at bounding box center [988, 604] width 57 height 14
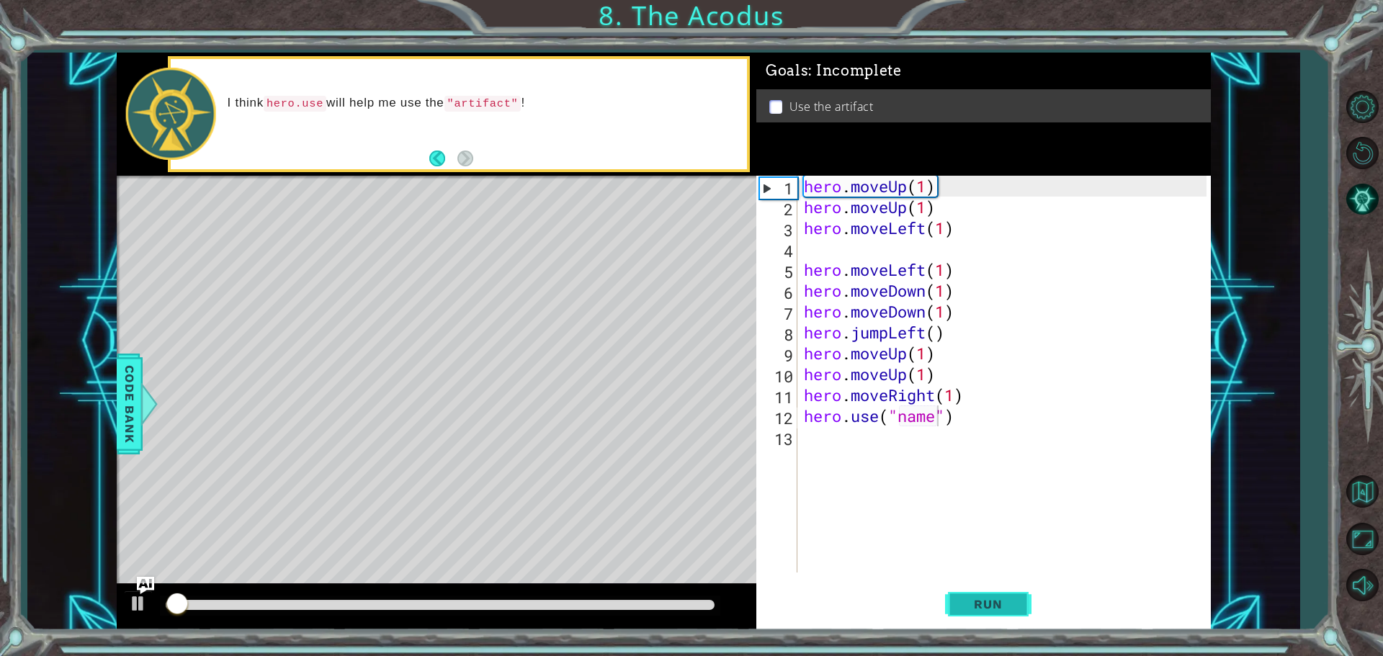
click at [989, 599] on span "Run" at bounding box center [988, 604] width 57 height 14
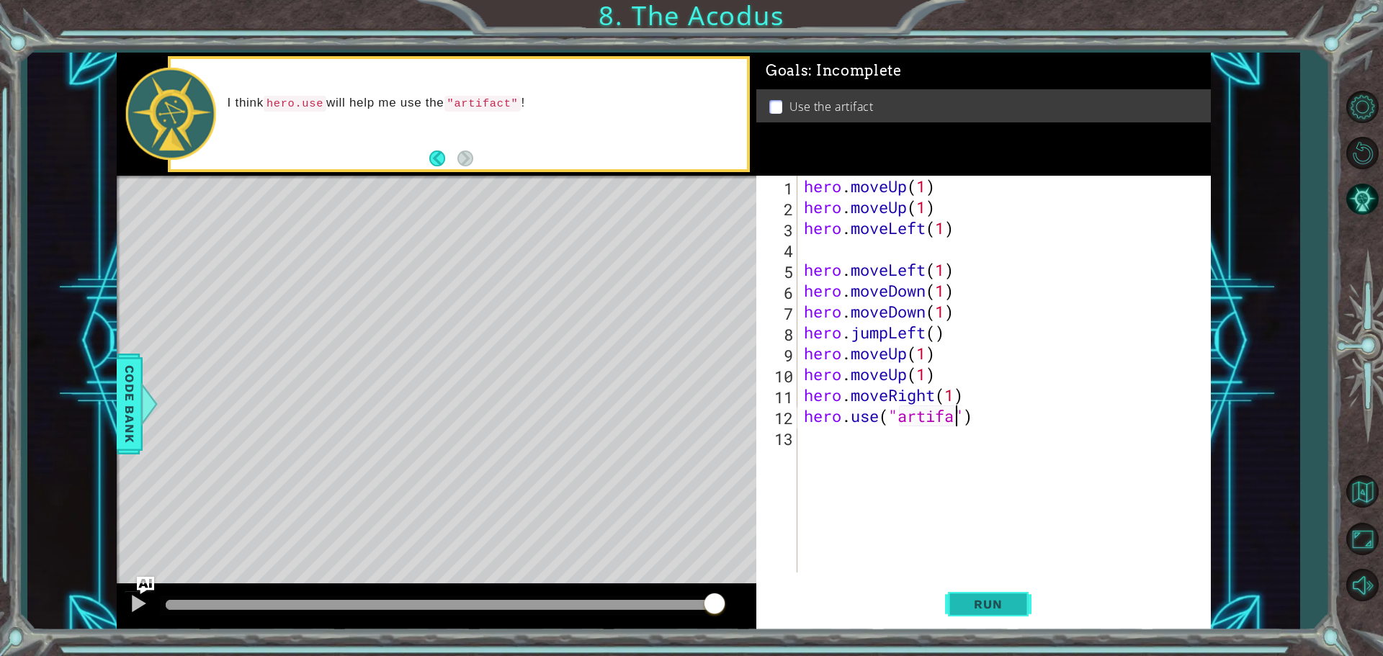
scroll to position [0, 7]
type textarea "hero.use("artifact")"
click at [981, 593] on button "Run" at bounding box center [988, 603] width 86 height 45
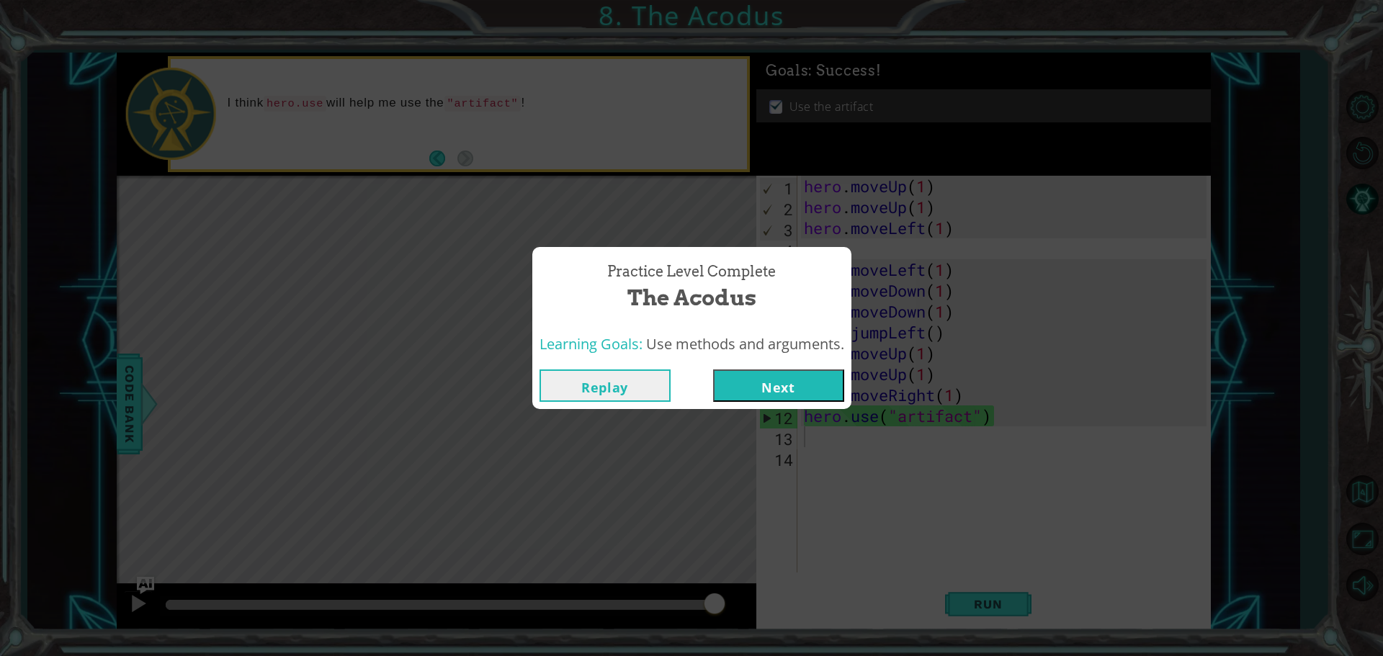
click at [797, 403] on div "Replay Next" at bounding box center [691, 385] width 319 height 47
click at [798, 391] on button "Next" at bounding box center [778, 386] width 131 height 32
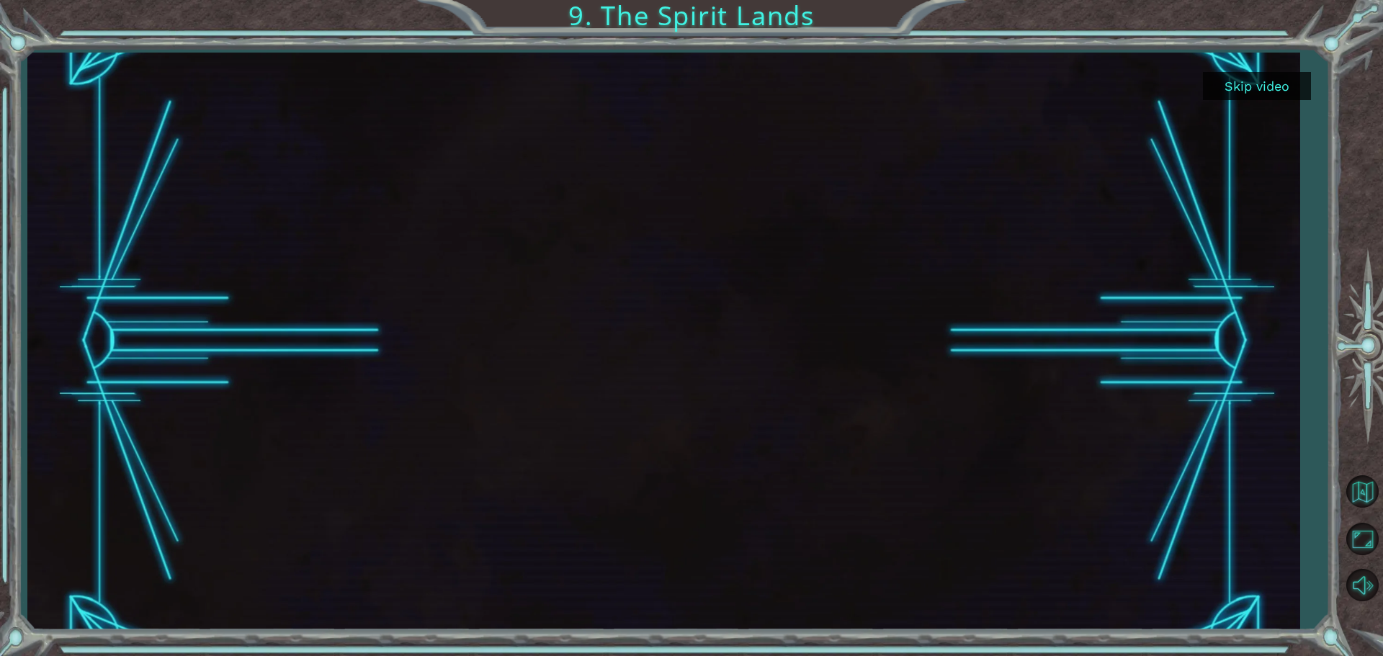
click at [1295, 60] on div at bounding box center [663, 342] width 1272 height 578
drag, startPoint x: 1287, startPoint y: 71, endPoint x: 1288, endPoint y: 85, distance: 13.7
click at [1290, 71] on div "Skip video" at bounding box center [663, 342] width 1272 height 578
click at [1252, 97] on button "Skip video" at bounding box center [1257, 86] width 108 height 28
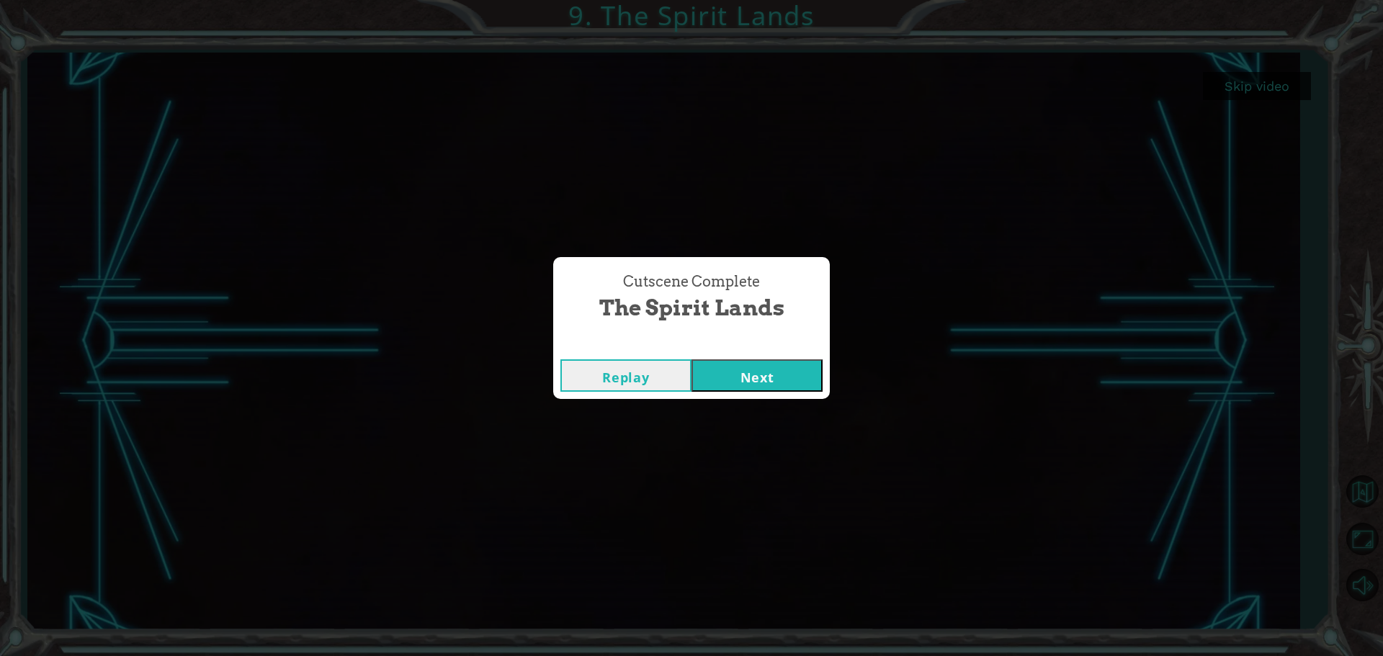
click at [789, 375] on button "Next" at bounding box center [757, 376] width 131 height 32
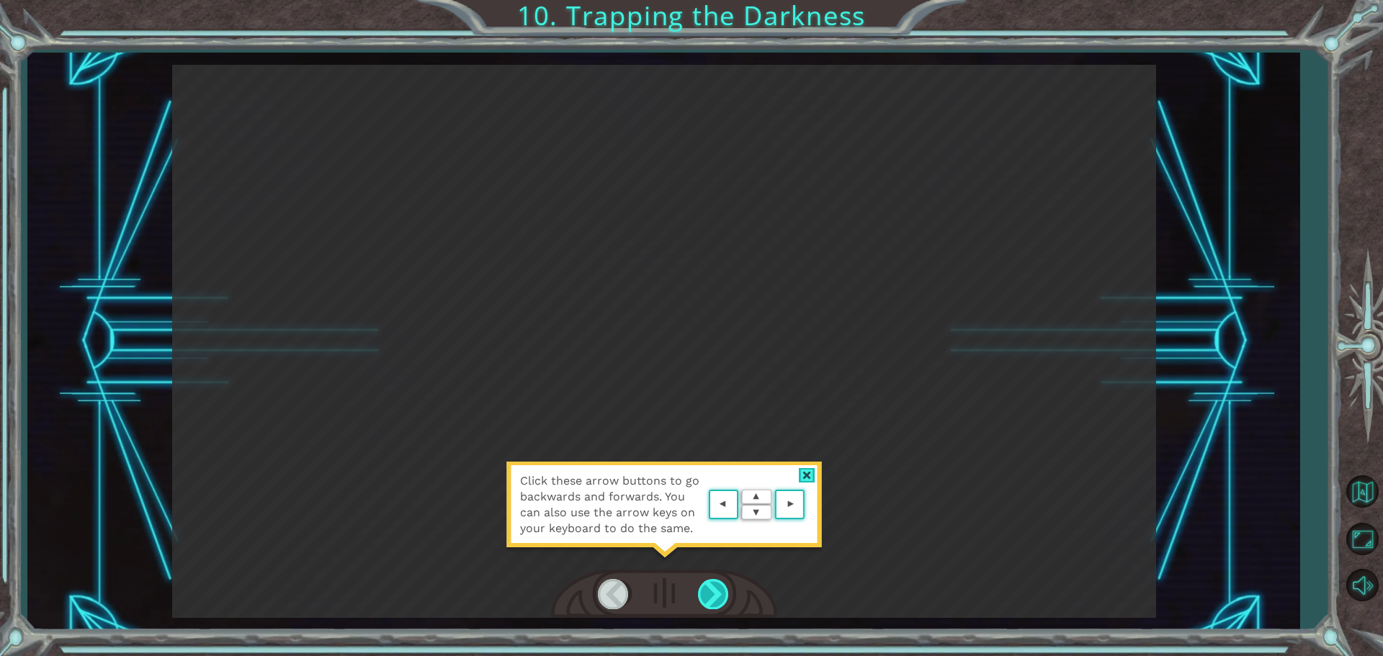
click at [714, 595] on div at bounding box center [714, 594] width 32 height 30
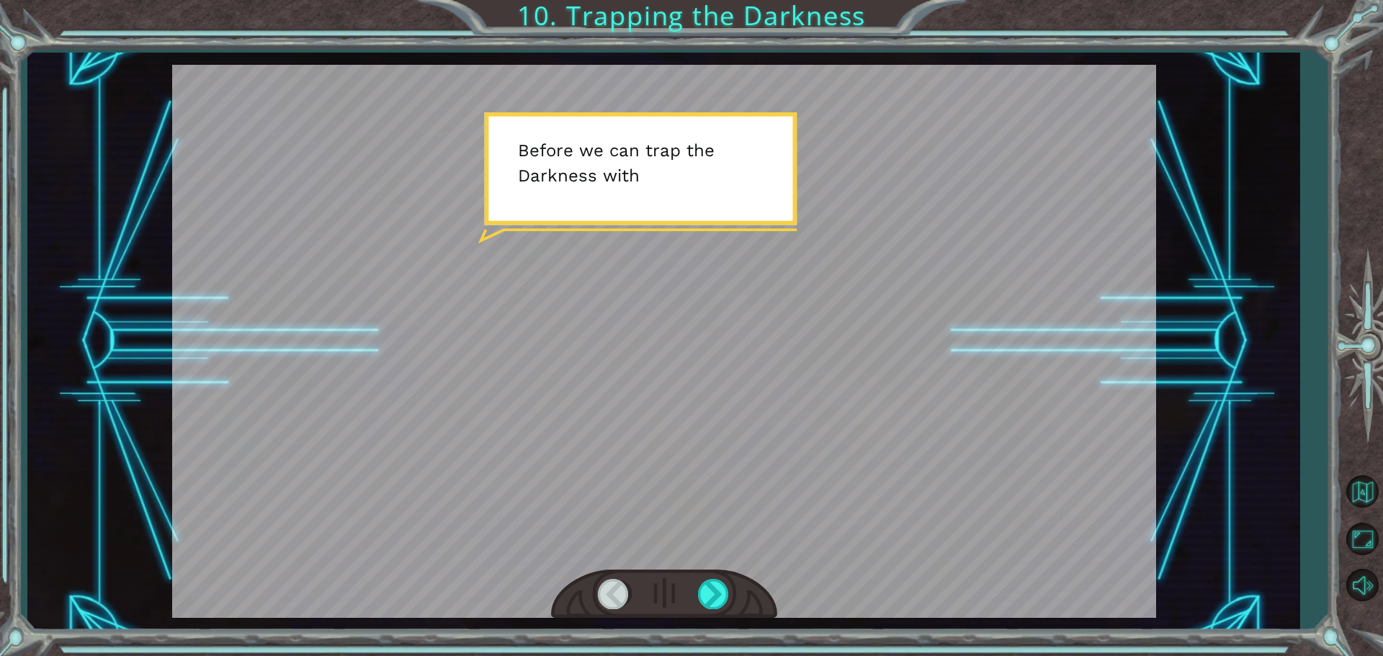
click at [726, 227] on div at bounding box center [664, 341] width 984 height 553
drag, startPoint x: 668, startPoint y: 592, endPoint x: 682, endPoint y: 588, distance: 14.4
click at [682, 588] on div at bounding box center [664, 595] width 226 height 50
click at [712, 586] on div at bounding box center [714, 594] width 32 height 30
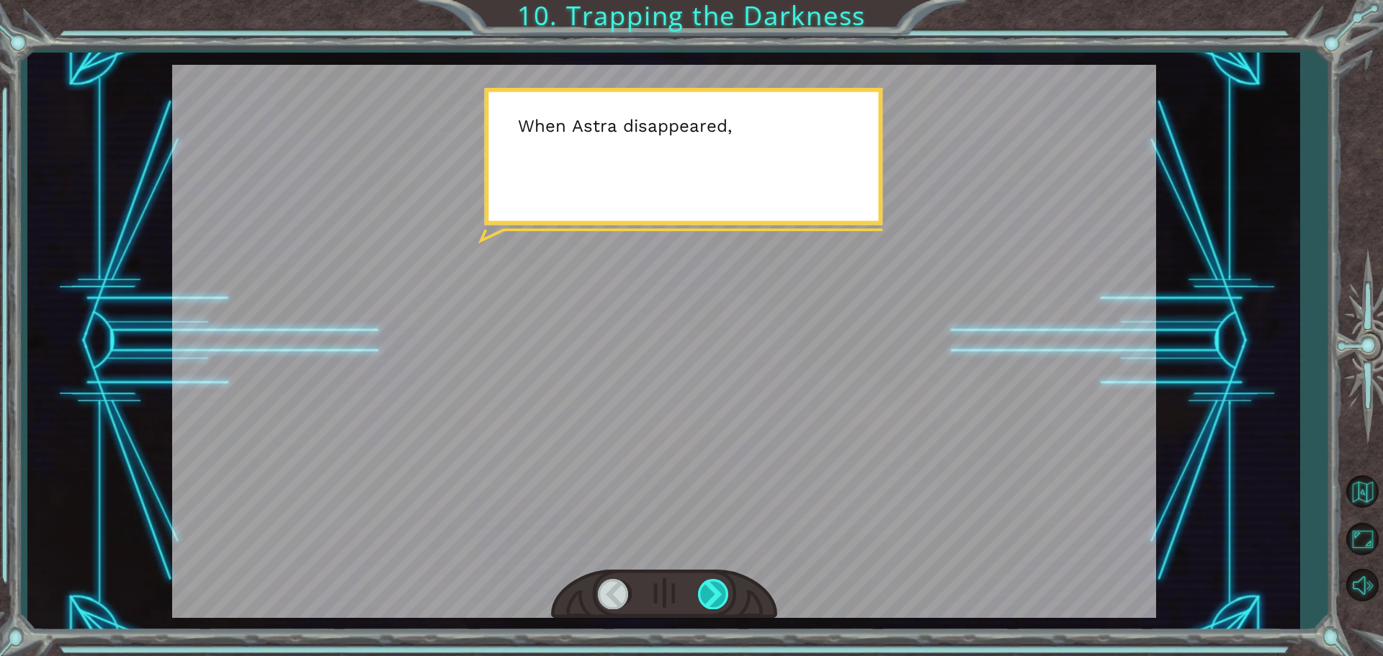
click at [728, 584] on div at bounding box center [714, 594] width 32 height 30
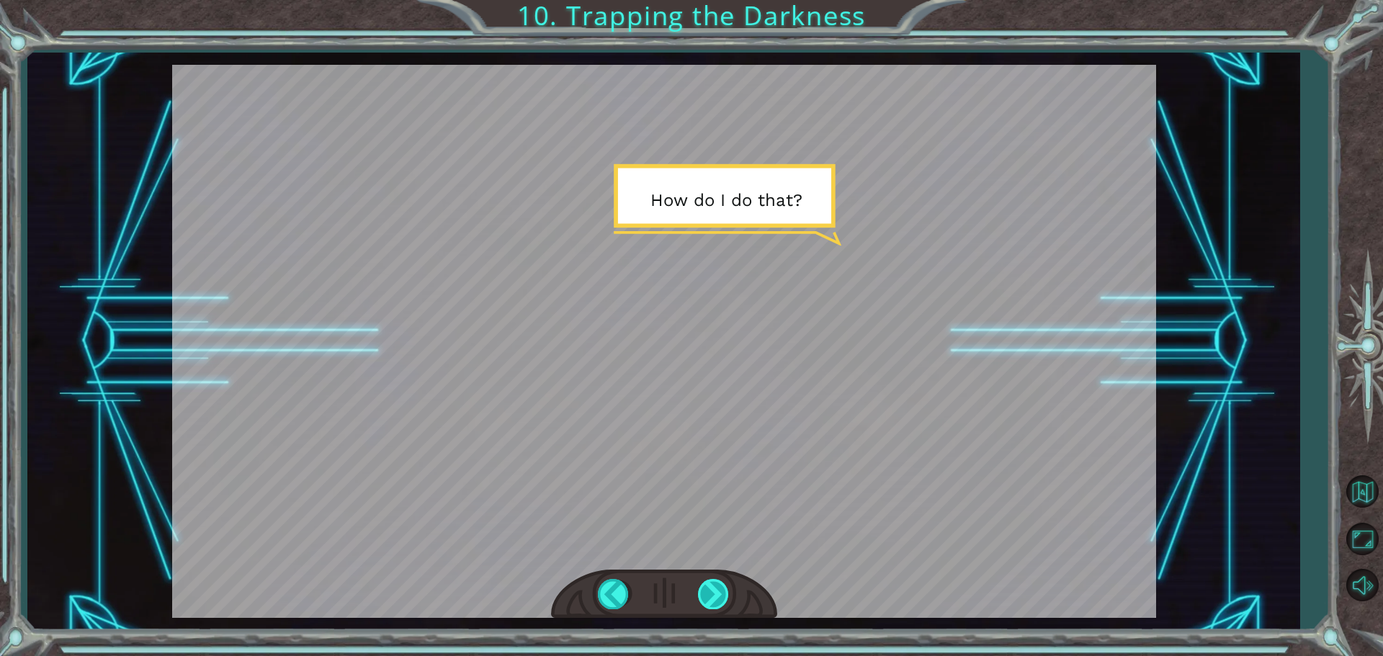
click at [710, 594] on div at bounding box center [714, 594] width 32 height 30
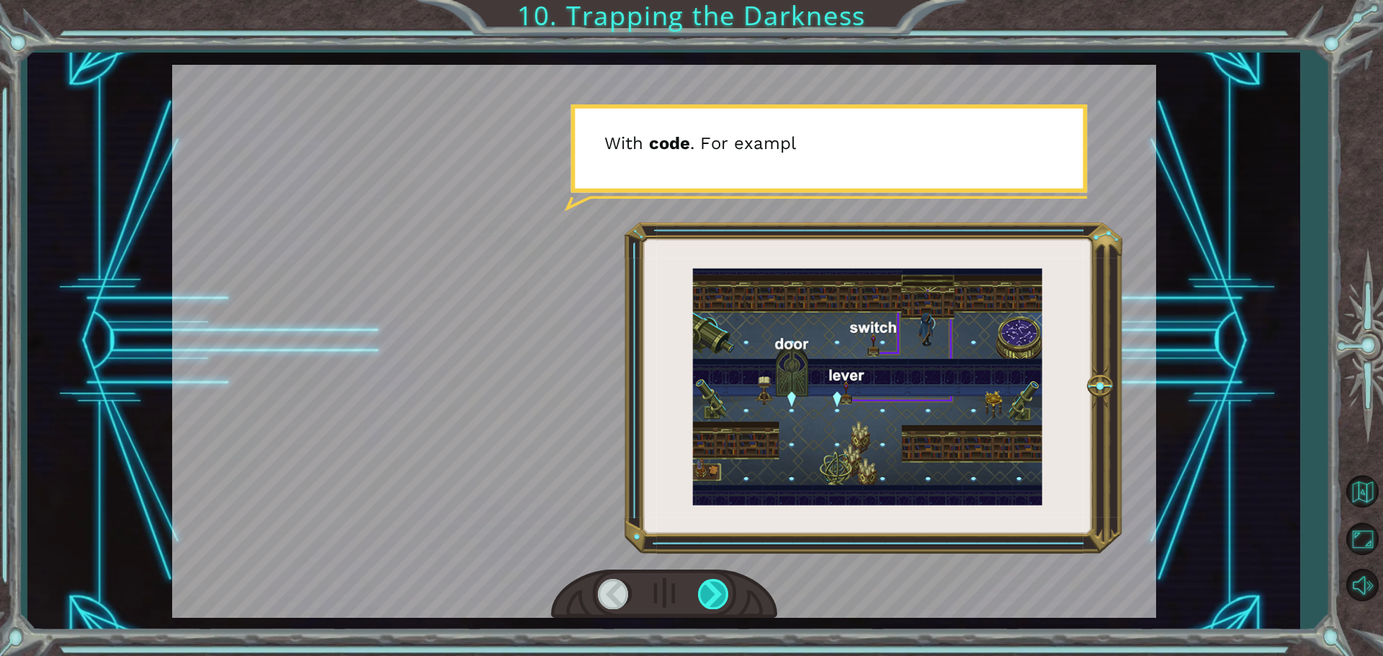
click at [710, 594] on div at bounding box center [714, 594] width 32 height 30
